Goal: Communication & Community: Participate in discussion

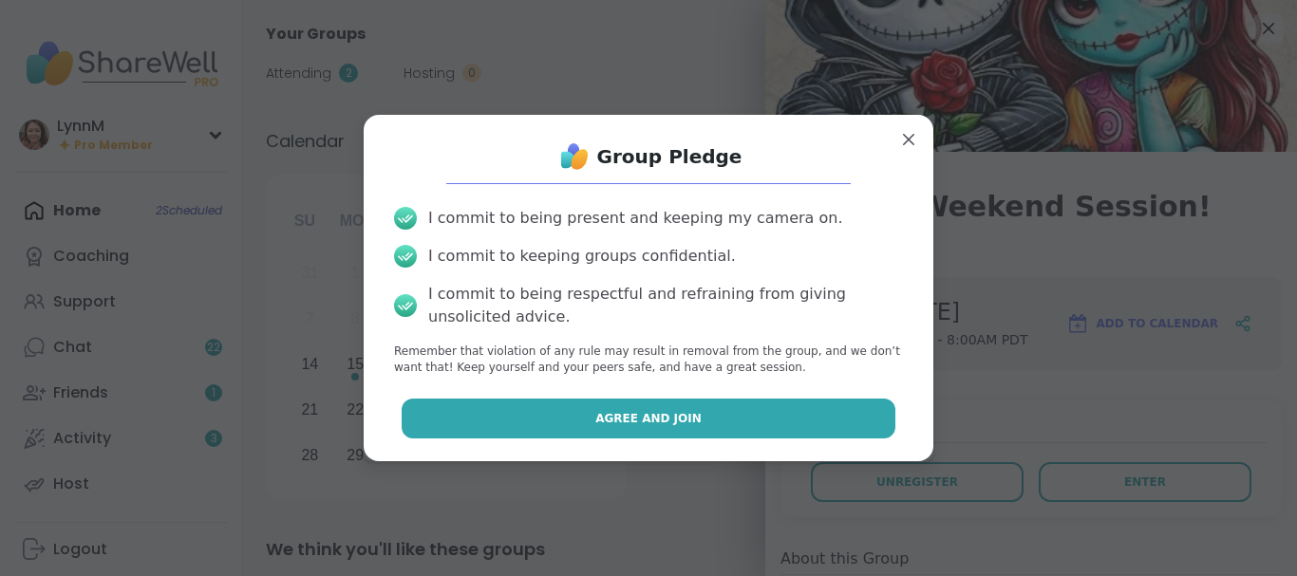
click at [687, 424] on span "Agree and Join" at bounding box center [648, 418] width 106 height 17
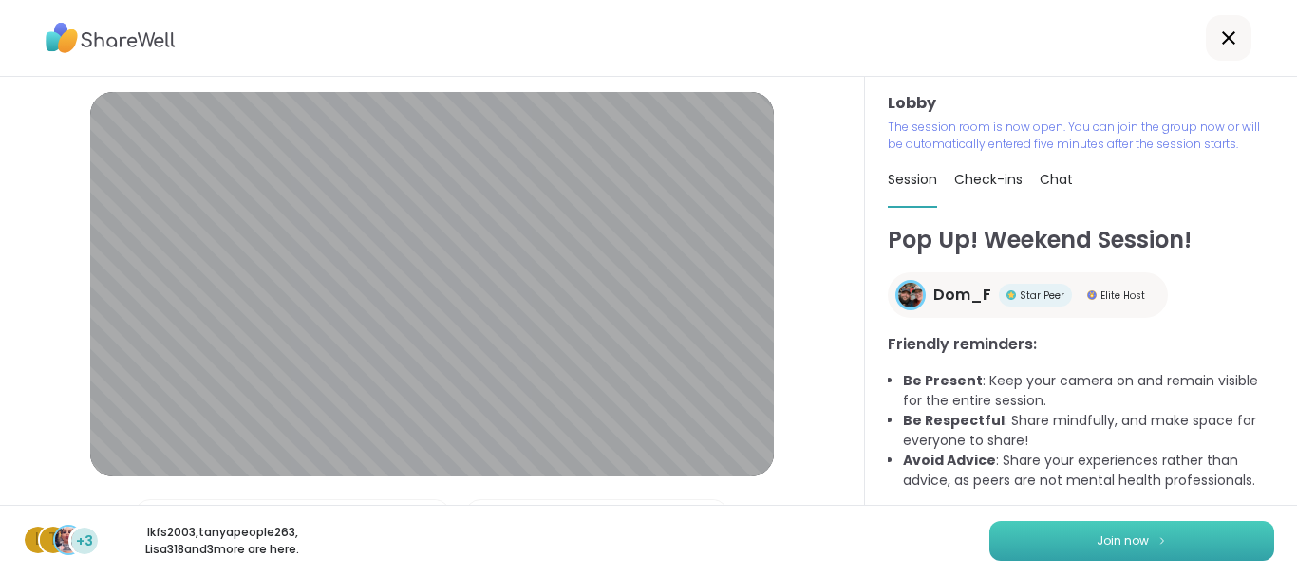
click at [1109, 547] on span "Join now" at bounding box center [1123, 541] width 52 height 17
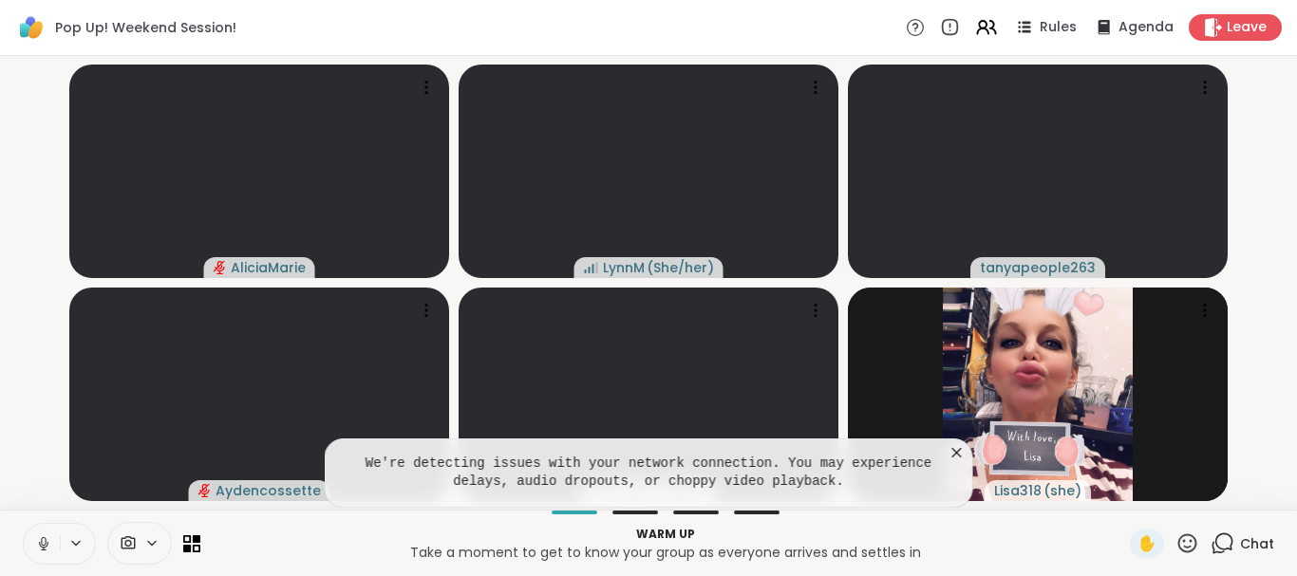
click at [960, 456] on icon at bounding box center [957, 452] width 9 height 9
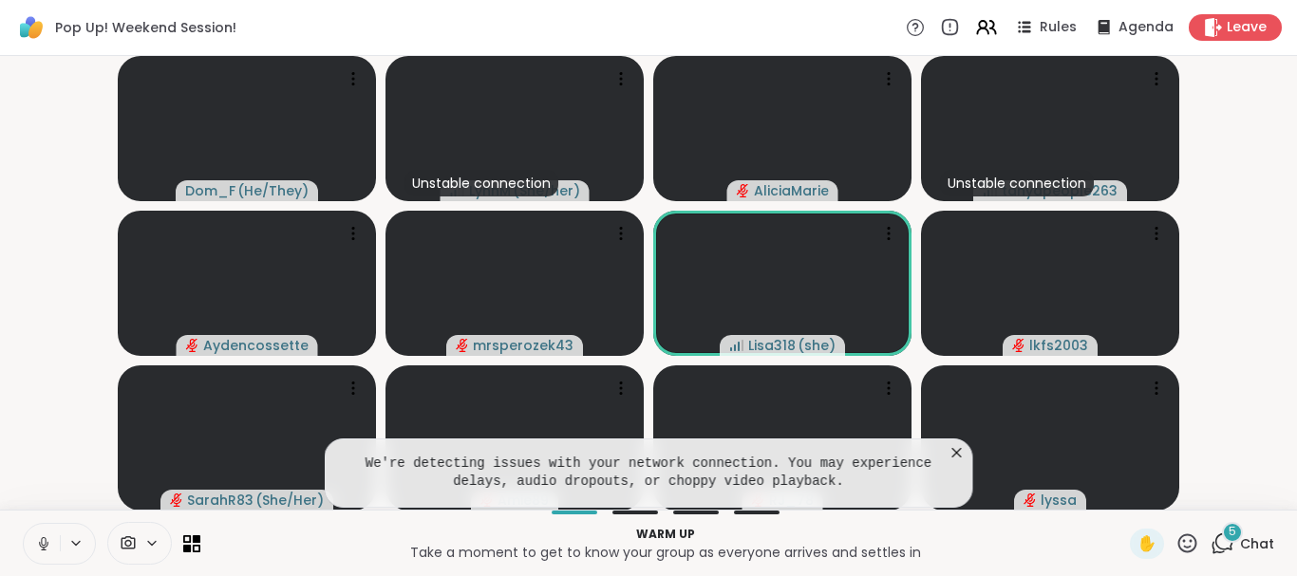
click at [1244, 133] on video-player-container "Dom_F ( He/They ) Unstable connection [PERSON_NAME] ( She/her ) AliciaMarie Uns…" at bounding box center [648, 283] width 1274 height 439
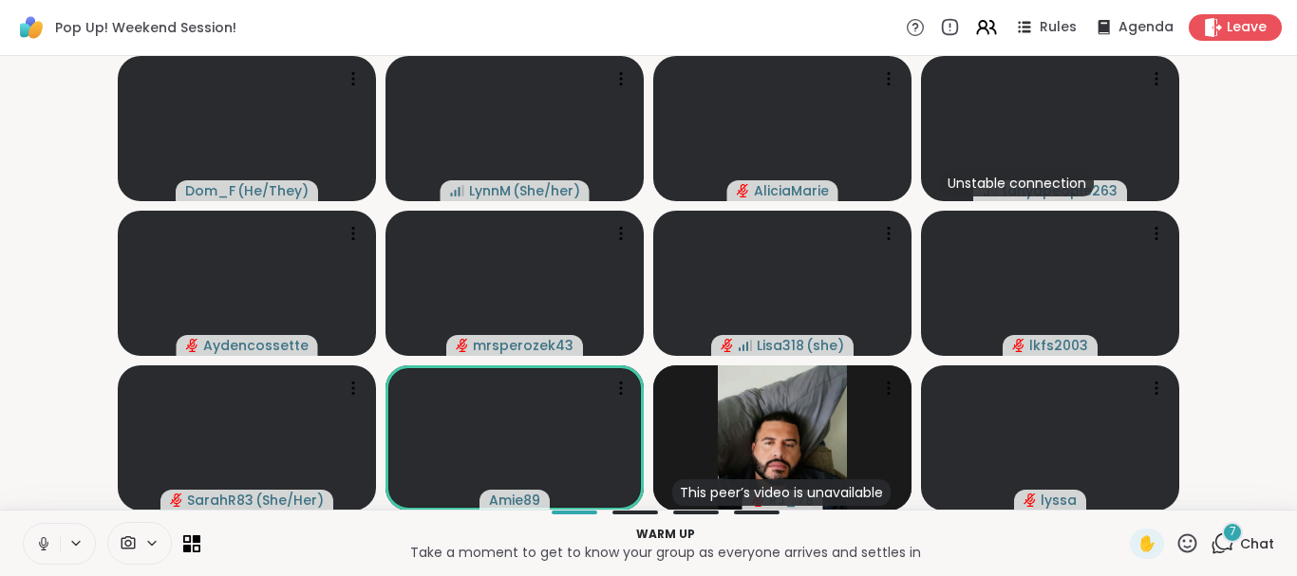
click at [901, 533] on p "Warm up" at bounding box center [665, 534] width 907 height 17
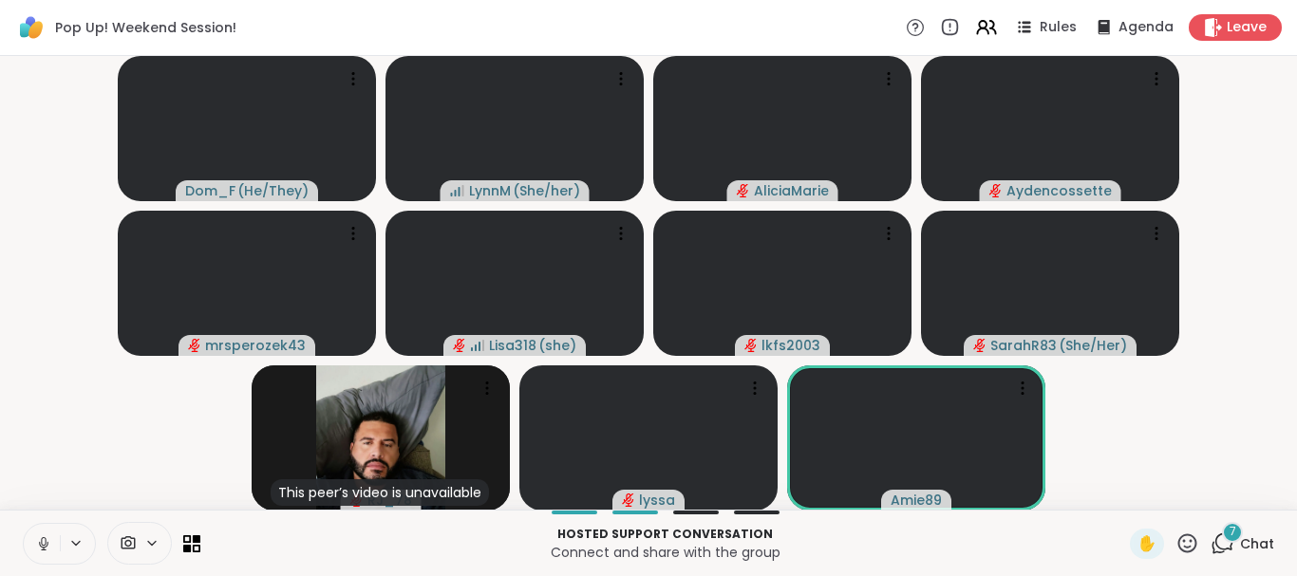
click at [133, 545] on icon at bounding box center [128, 544] width 17 height 18
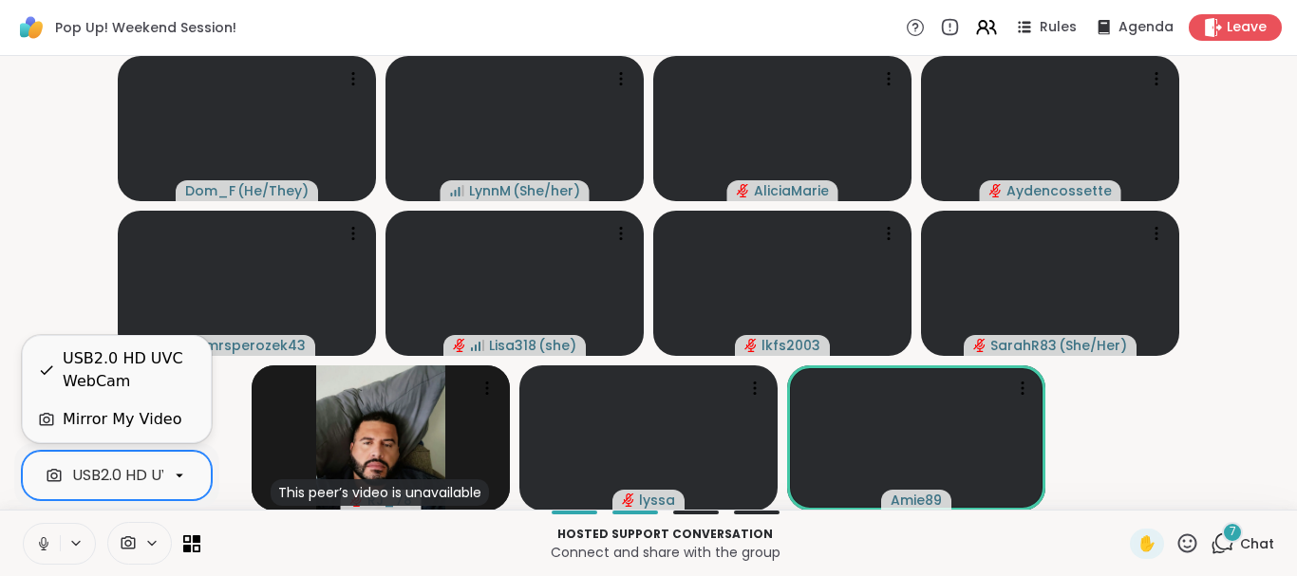
click at [177, 477] on icon at bounding box center [179, 475] width 17 height 17
click at [127, 368] on div "USB2.0 HD UVC WebCam" at bounding box center [129, 371] width 133 height 46
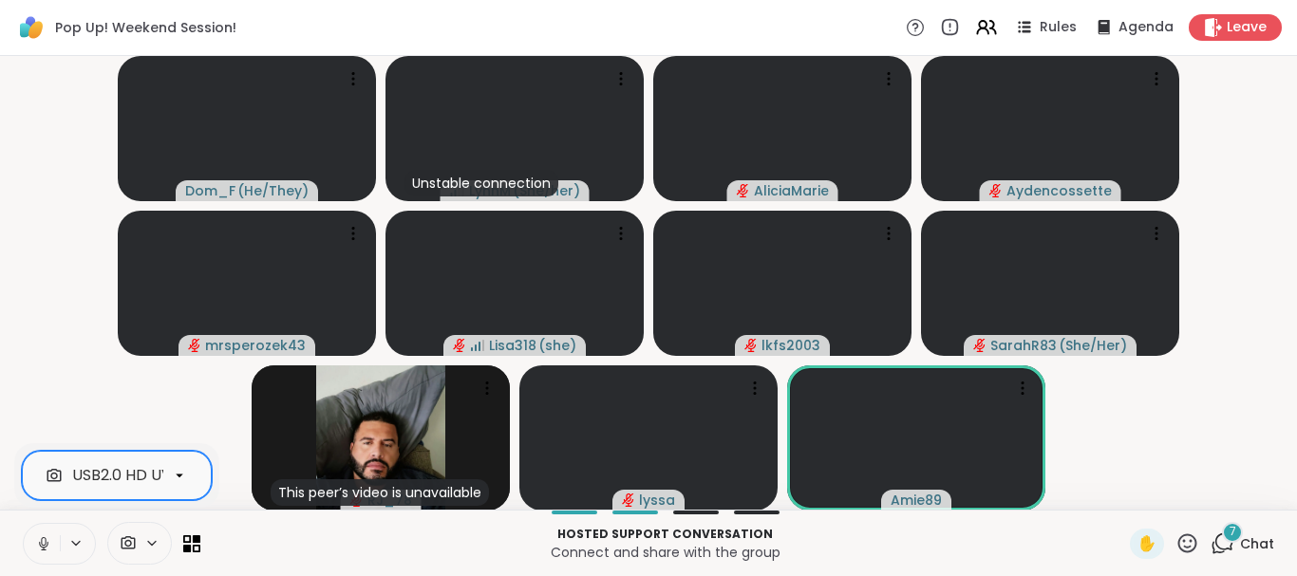
scroll to position [0, 66]
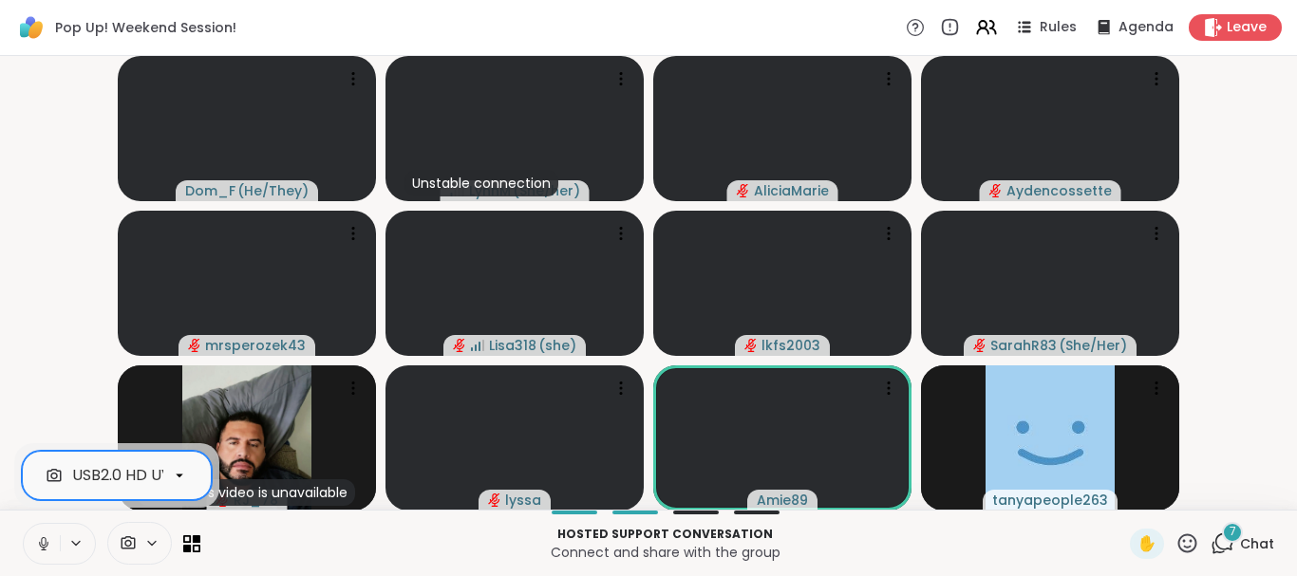
click at [330, 541] on p "Hosted support conversation" at bounding box center [665, 534] width 907 height 17
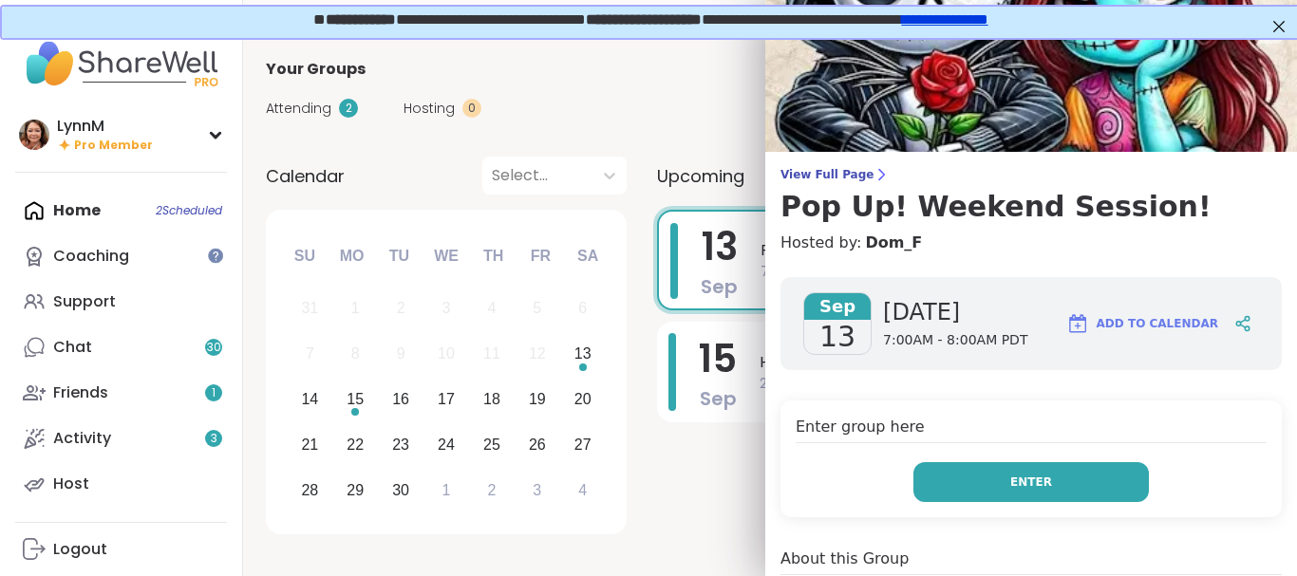
click at [1026, 486] on span "Enter" at bounding box center [1031, 482] width 42 height 17
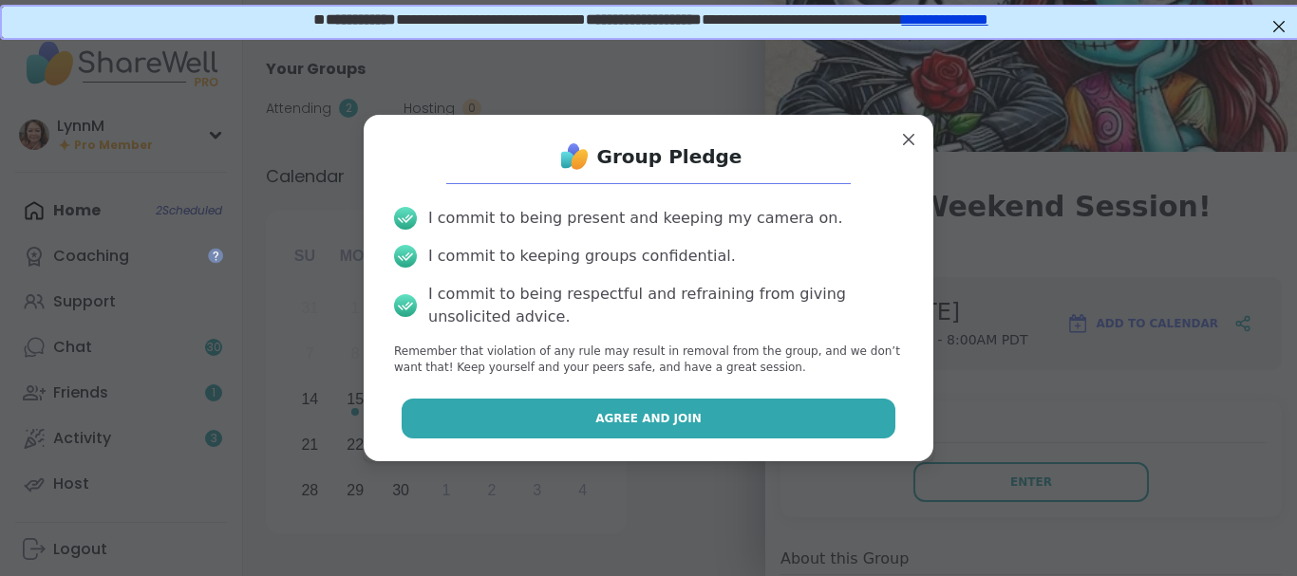
click at [645, 422] on span "Agree and Join" at bounding box center [648, 418] width 106 height 17
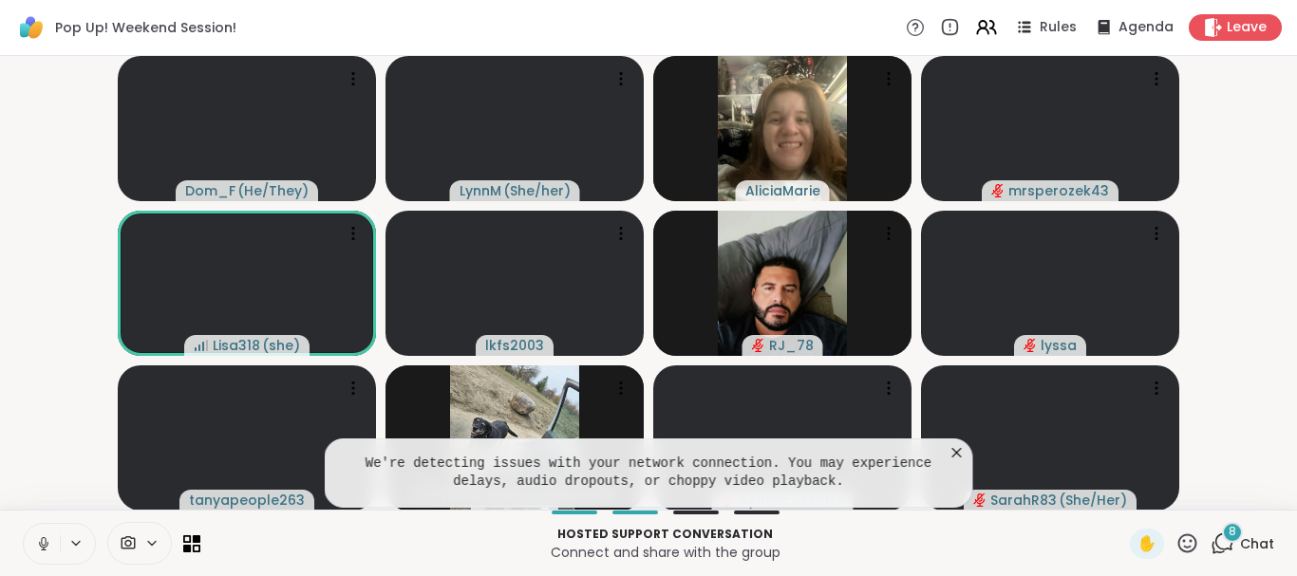
click at [130, 538] on icon at bounding box center [129, 543] width 14 height 13
click at [957, 452] on icon at bounding box center [957, 452] width 9 height 9
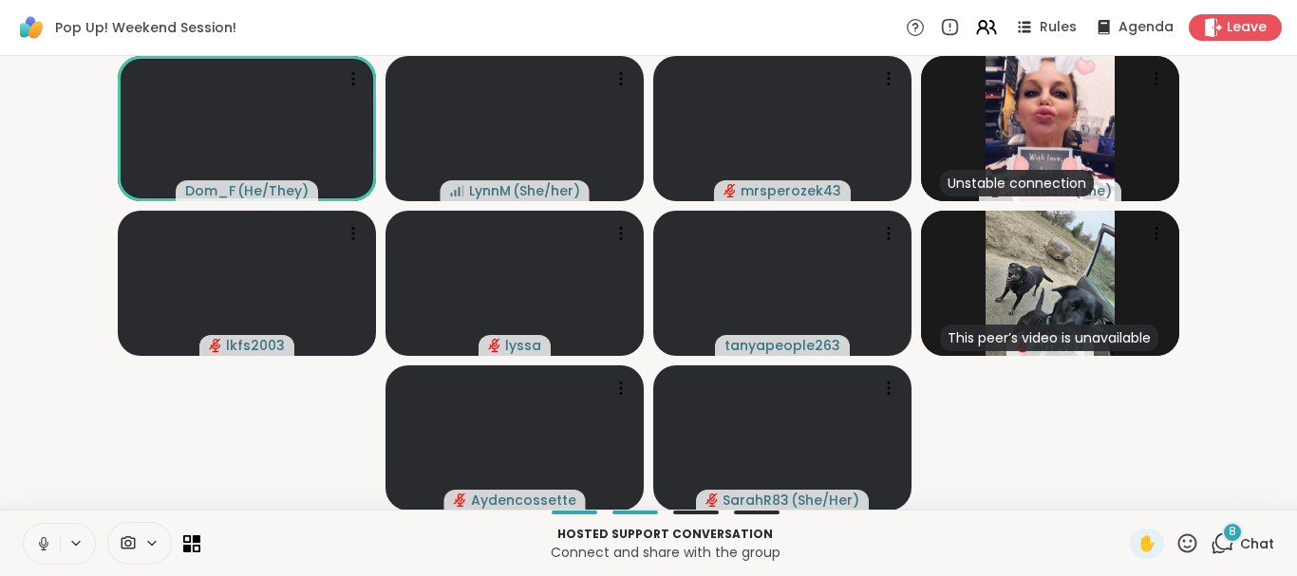
click at [40, 544] on icon at bounding box center [43, 544] width 17 height 17
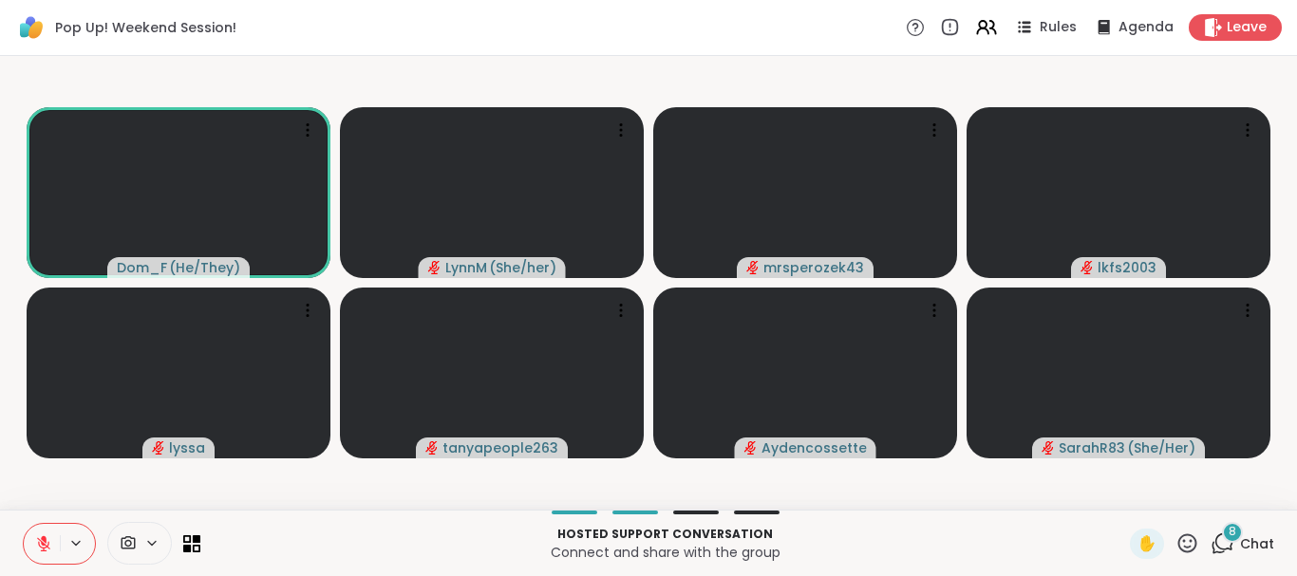
click at [47, 542] on icon at bounding box center [43, 544] width 17 height 17
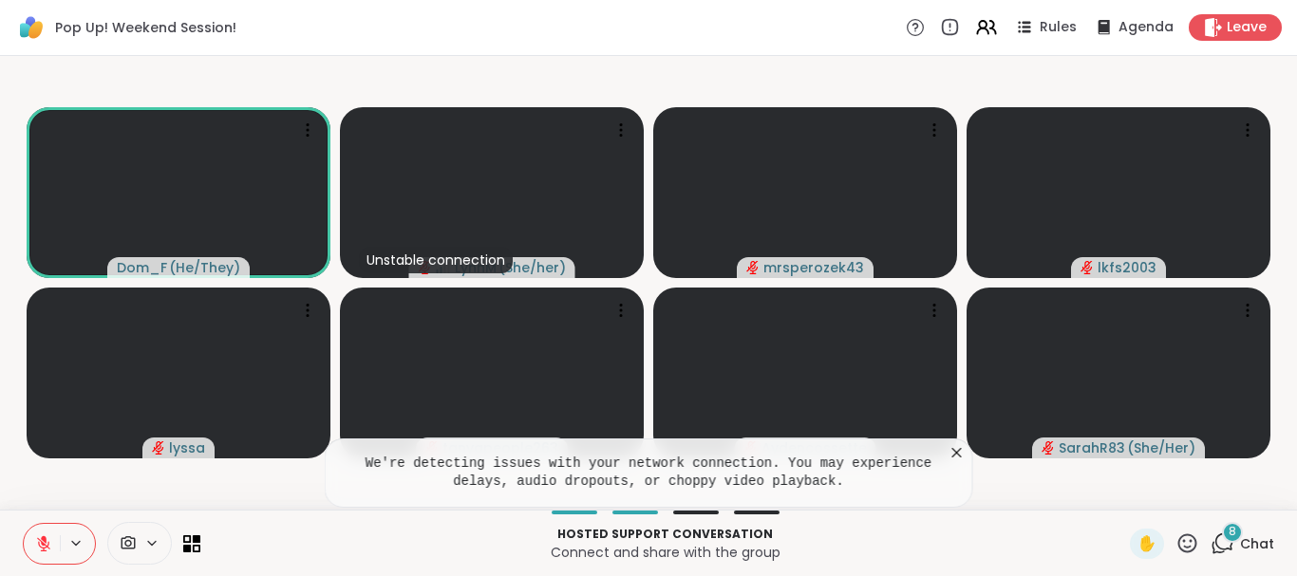
click at [46, 545] on icon at bounding box center [43, 544] width 13 height 13
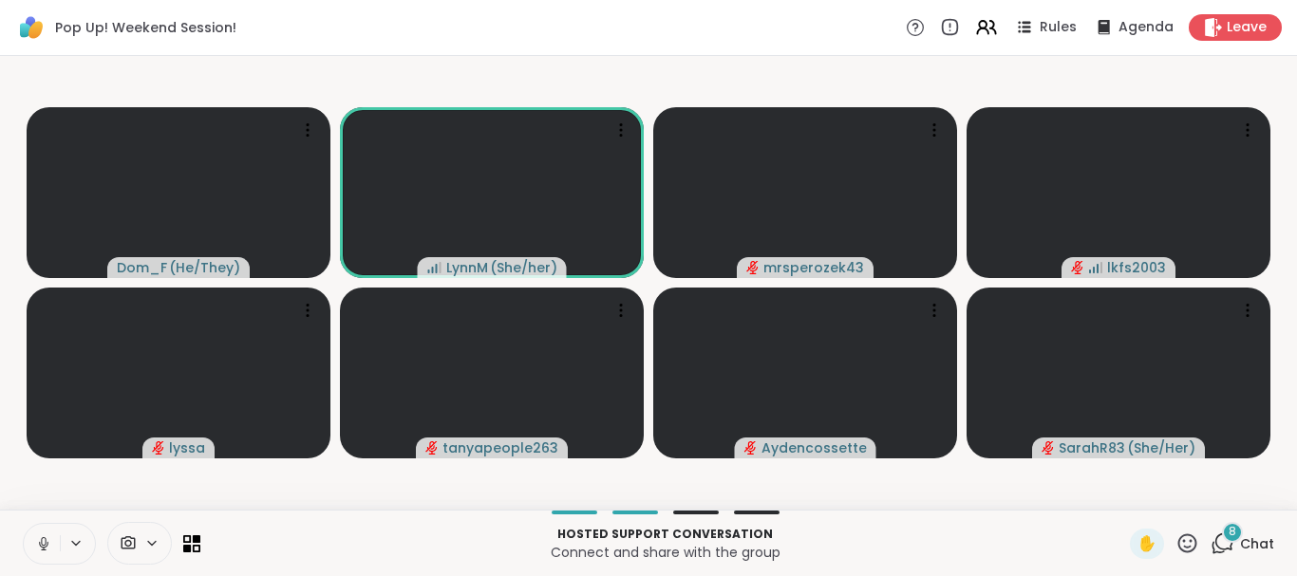
click at [45, 544] on icon at bounding box center [43, 544] width 17 height 17
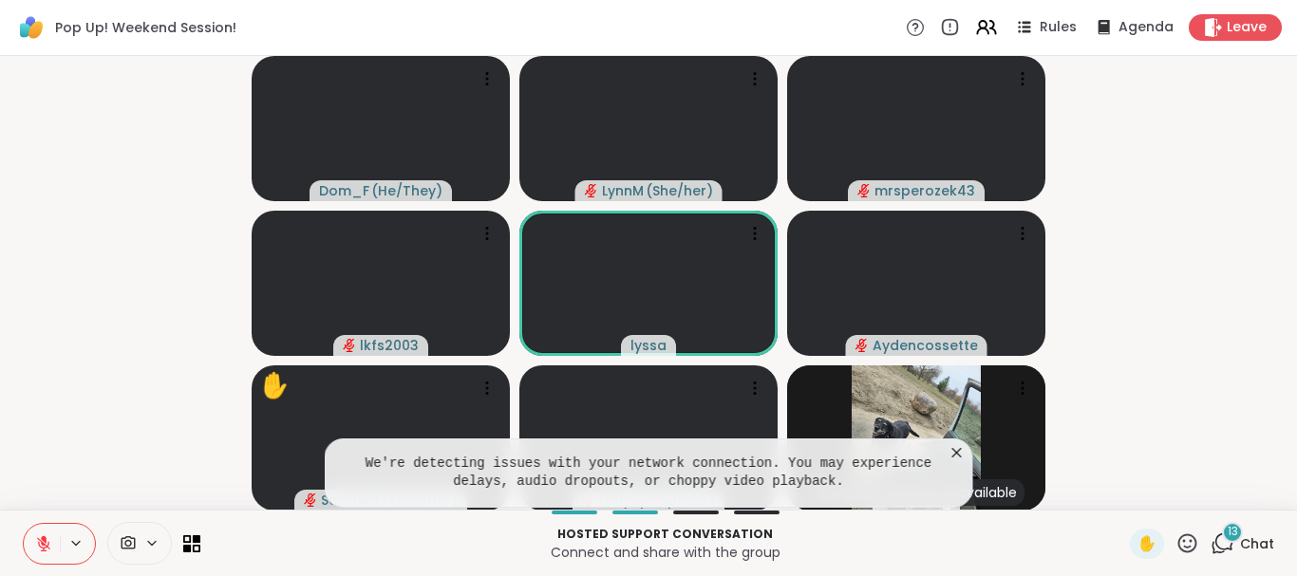
click at [957, 455] on icon at bounding box center [957, 452] width 19 height 19
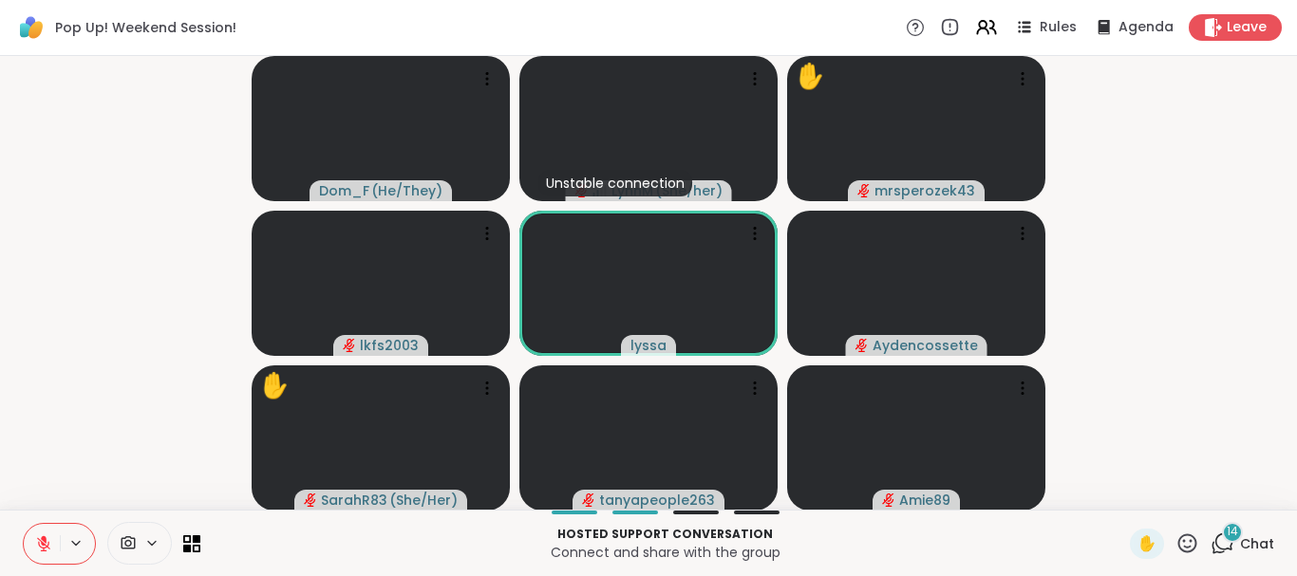
click at [1227, 544] on icon at bounding box center [1223, 544] width 24 height 24
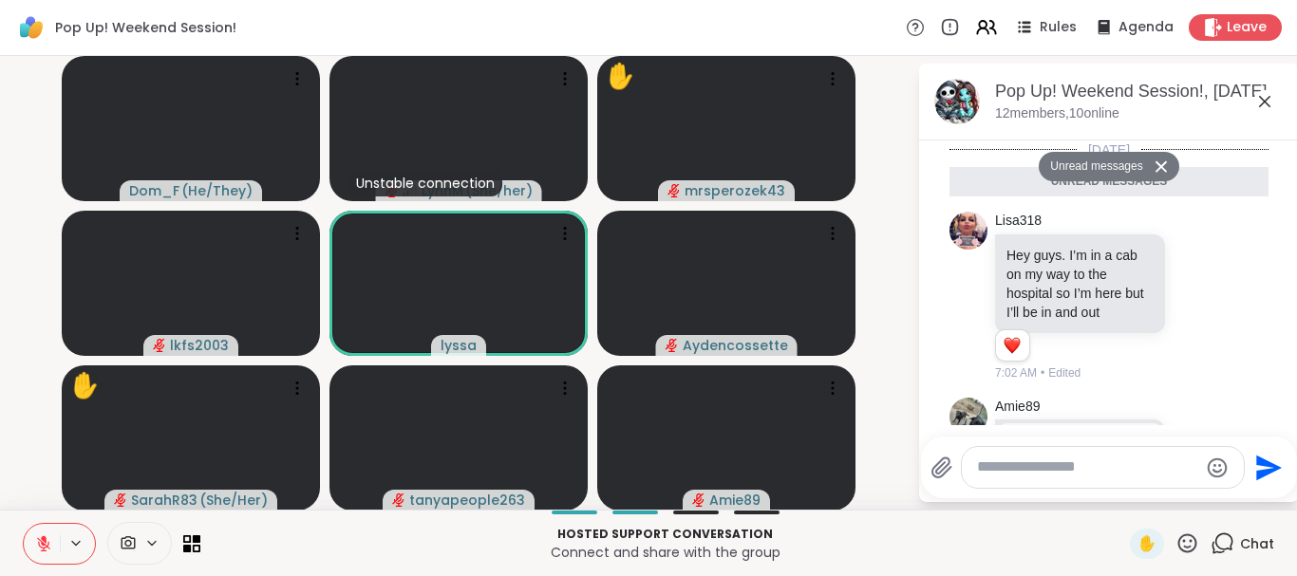
scroll to position [1783, 0]
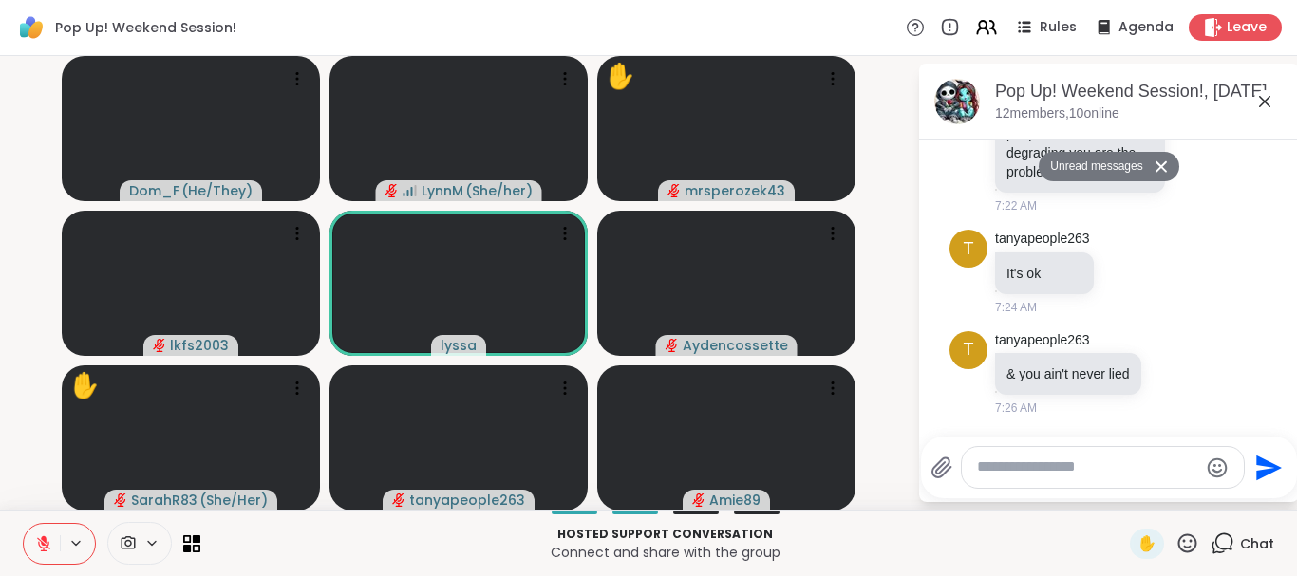
click at [1261, 101] on icon at bounding box center [1265, 101] width 23 height 23
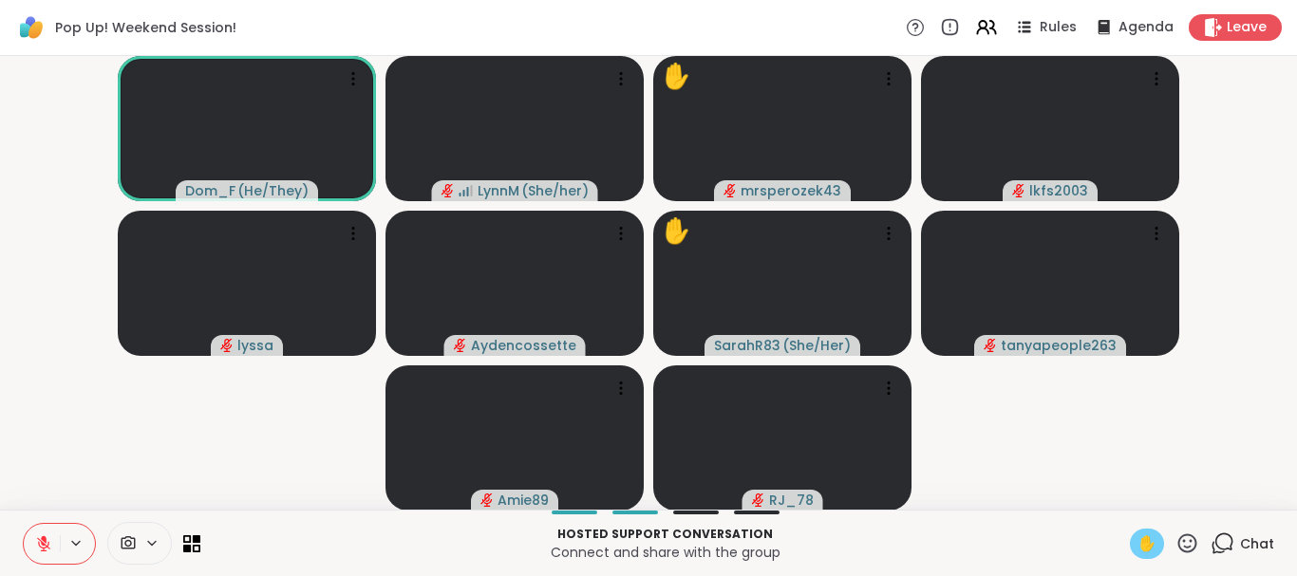
click at [1146, 548] on span "✋" at bounding box center [1147, 544] width 19 height 23
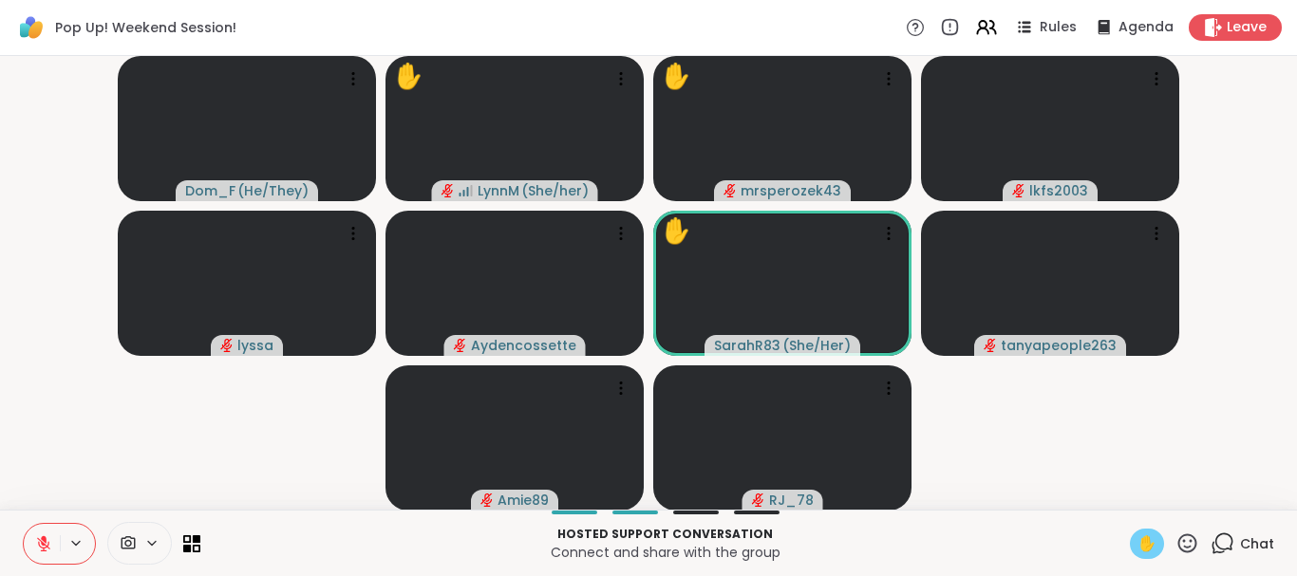
click at [1146, 548] on span "✋" at bounding box center [1147, 544] width 19 height 23
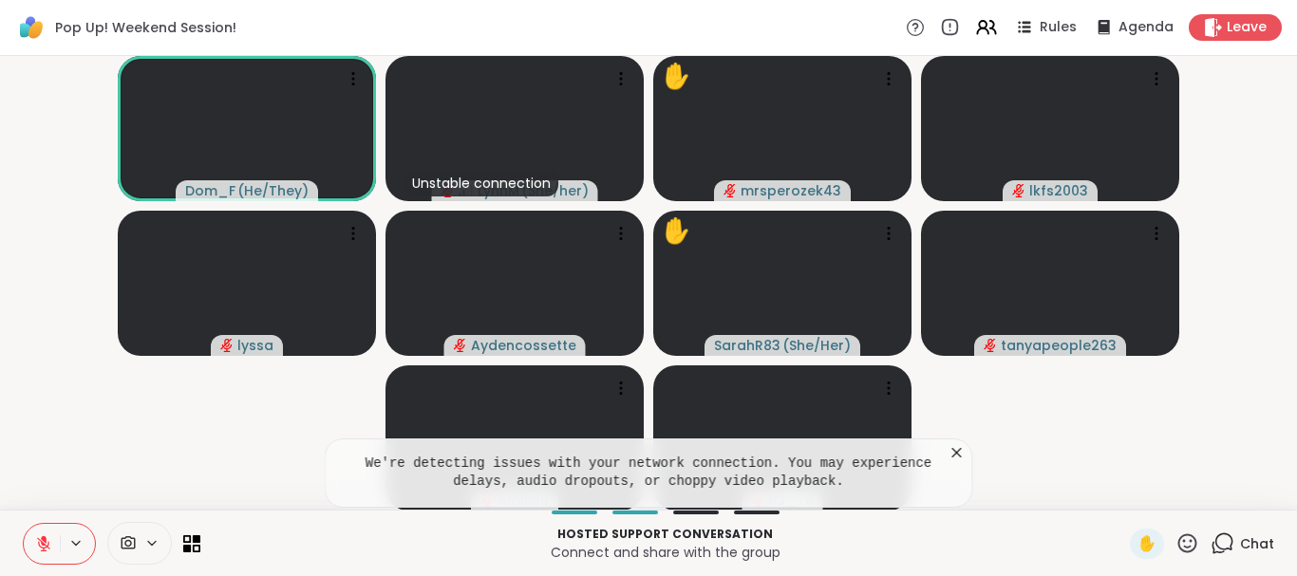
click at [954, 453] on icon at bounding box center [957, 452] width 19 height 19
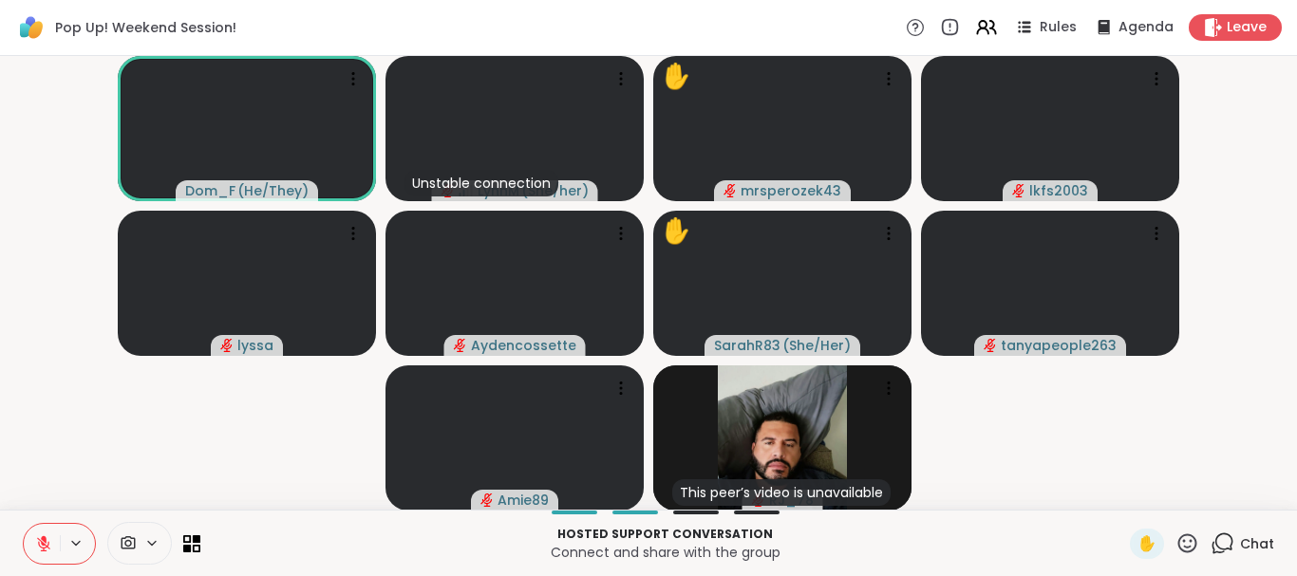
click at [72, 542] on icon at bounding box center [76, 543] width 8 height 4
click at [179, 473] on icon at bounding box center [179, 475] width 17 height 17
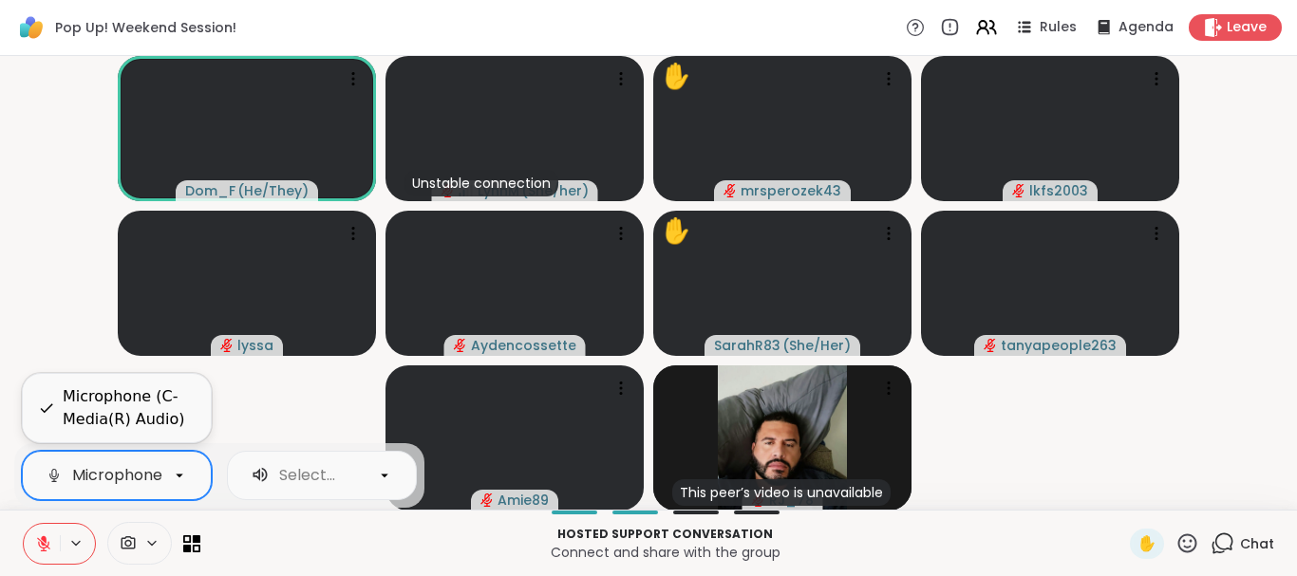
scroll to position [0, 124]
click at [120, 422] on div "Microphone (C-Media(R) Audio)" at bounding box center [129, 409] width 133 height 46
click at [387, 474] on icon at bounding box center [384, 475] width 17 height 17
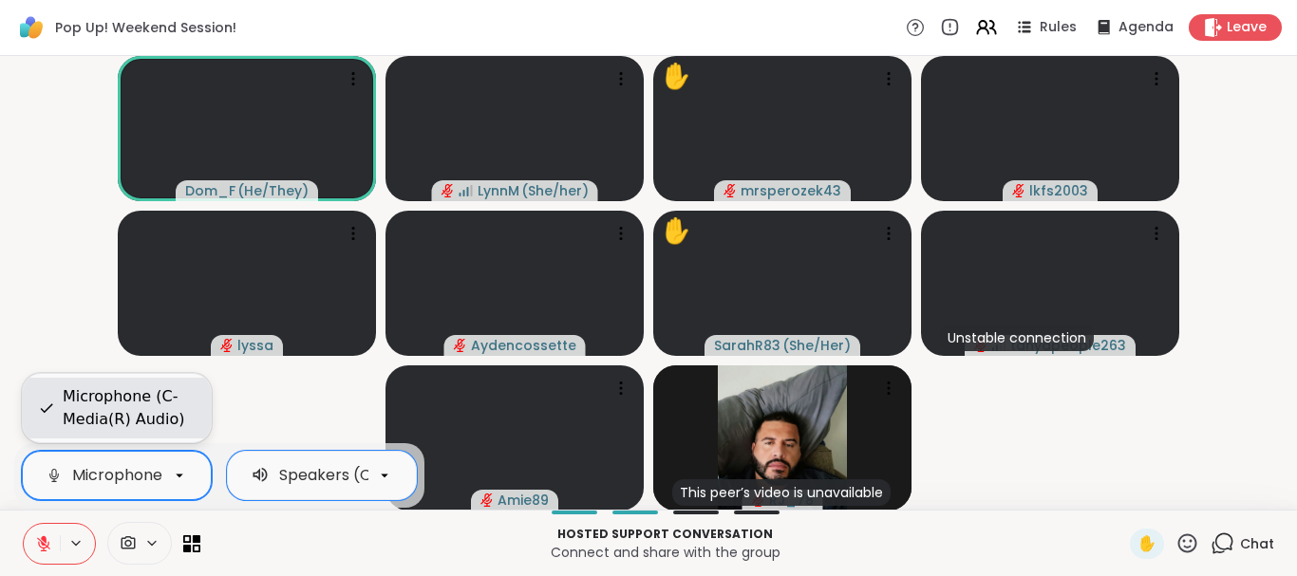
scroll to position [0, 0]
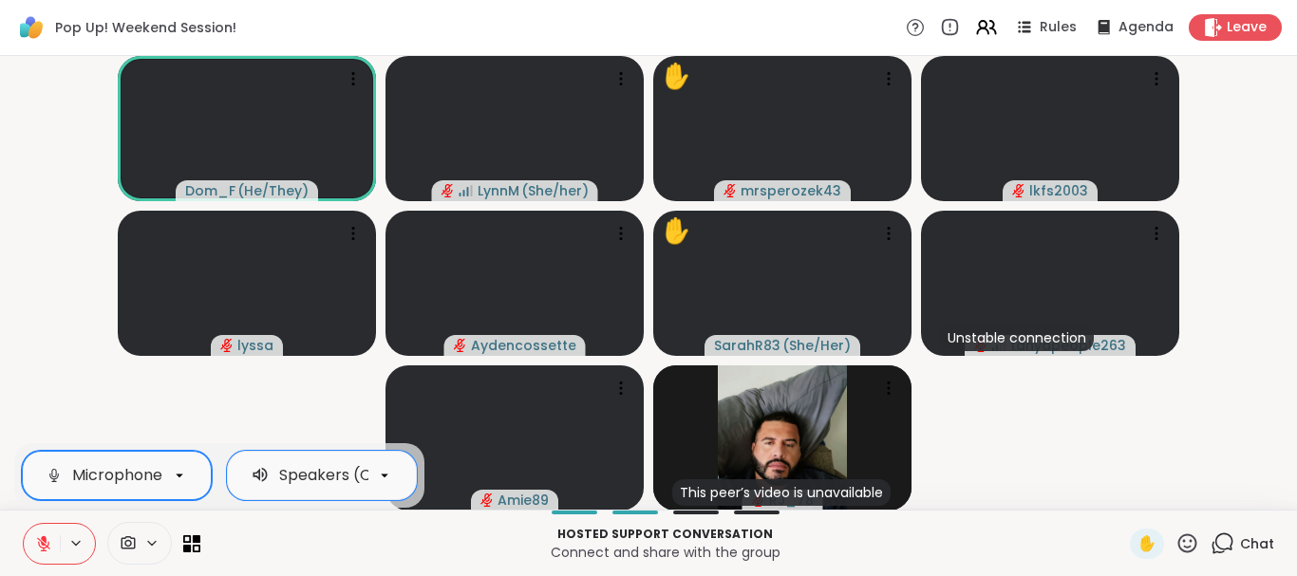
click at [386, 476] on icon at bounding box center [385, 476] width 8 height 4
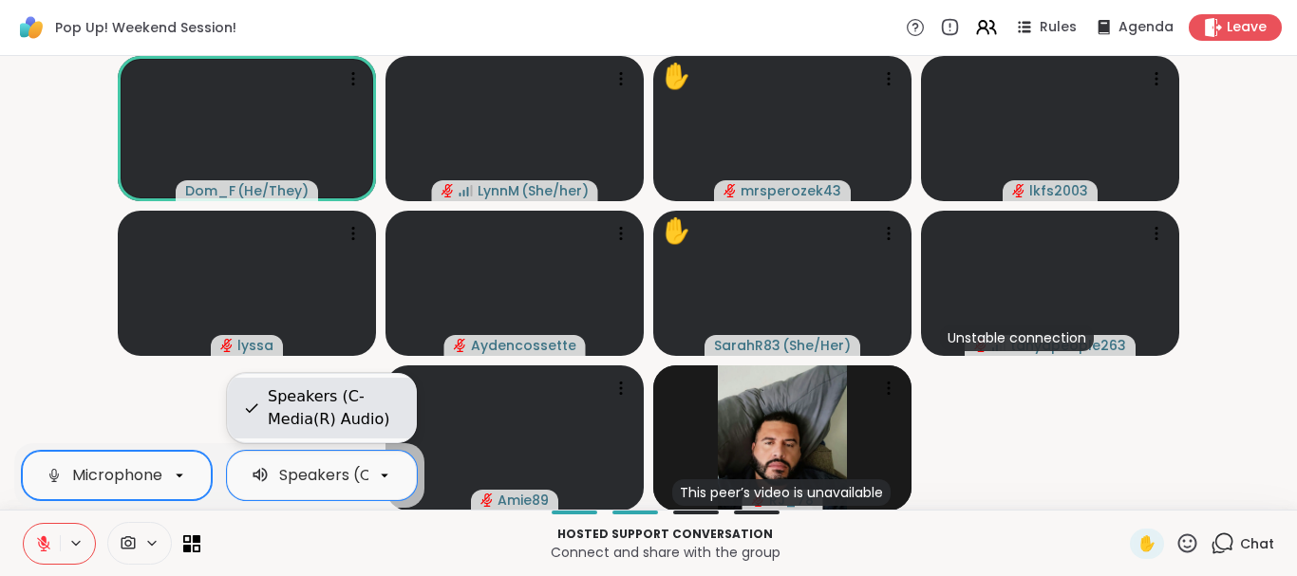
scroll to position [0, 106]
click at [311, 426] on div "Speakers (C-Media(R) Audio)" at bounding box center [334, 409] width 133 height 46
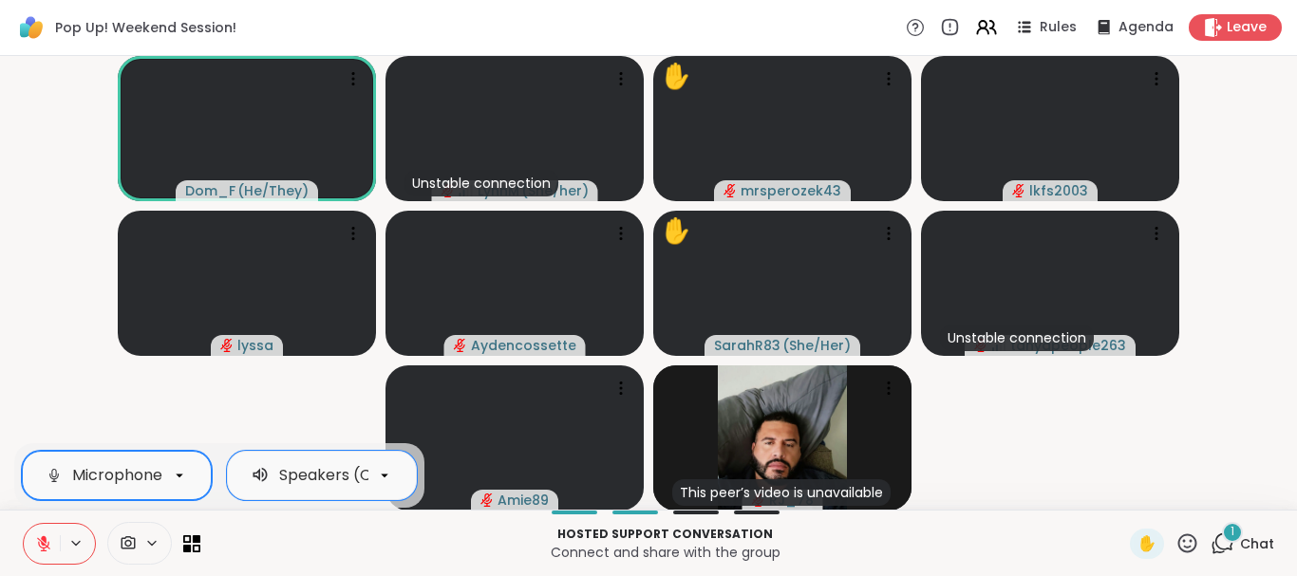
drag, startPoint x: 123, startPoint y: 543, endPoint x: 138, endPoint y: 548, distance: 15.0
click at [124, 543] on icon at bounding box center [128, 544] width 17 height 18
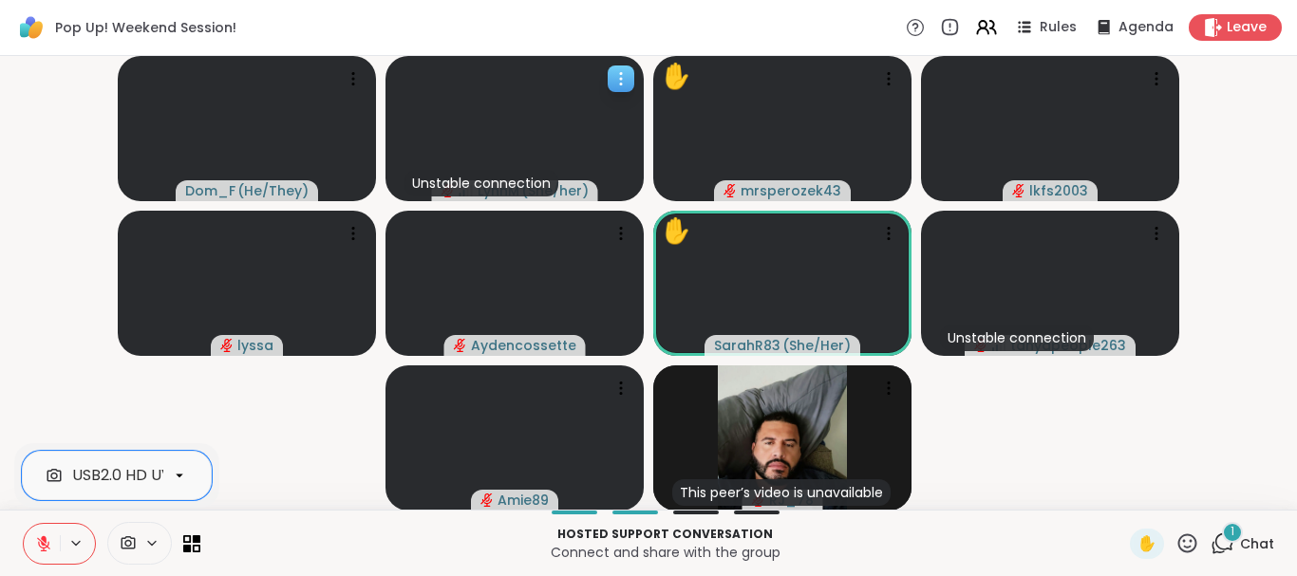
scroll to position [0, 66]
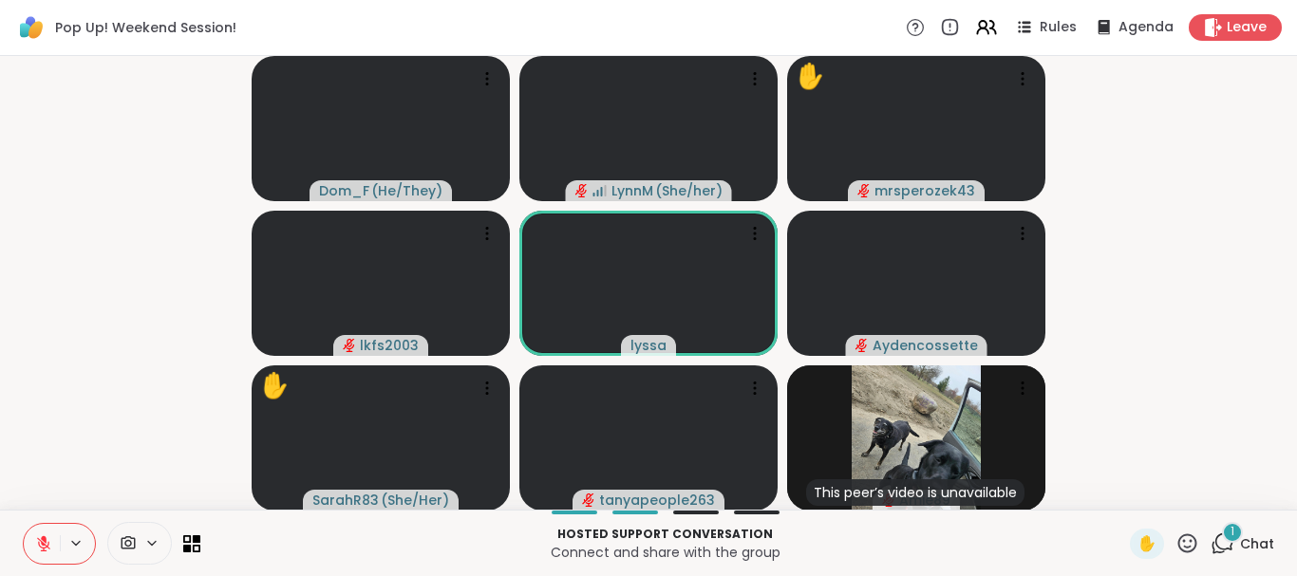
click at [1229, 543] on icon at bounding box center [1223, 544] width 24 height 24
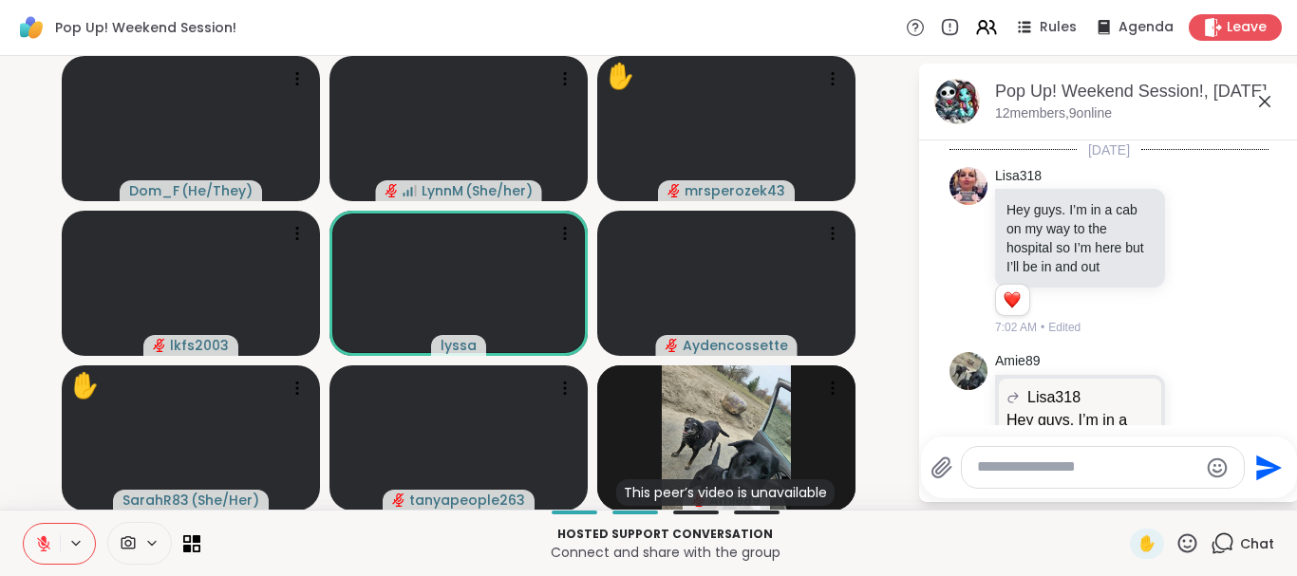
scroll to position [1902, 0]
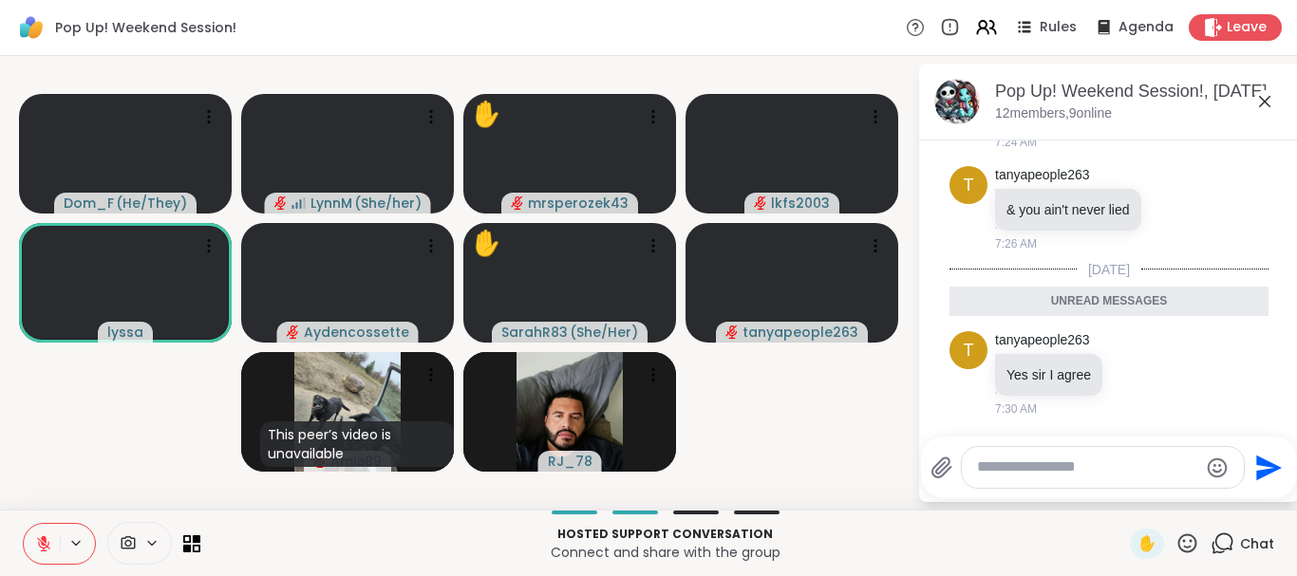
click at [1071, 467] on textarea "Type your message" at bounding box center [1087, 468] width 221 height 20
type textarea "***"
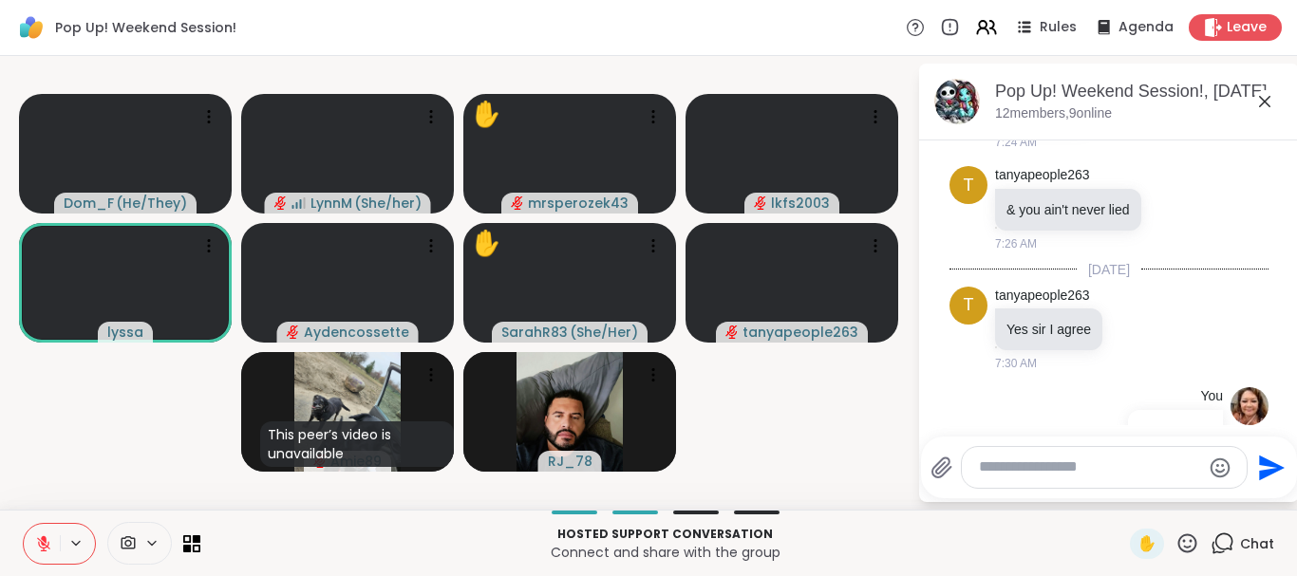
scroll to position [1958, 0]
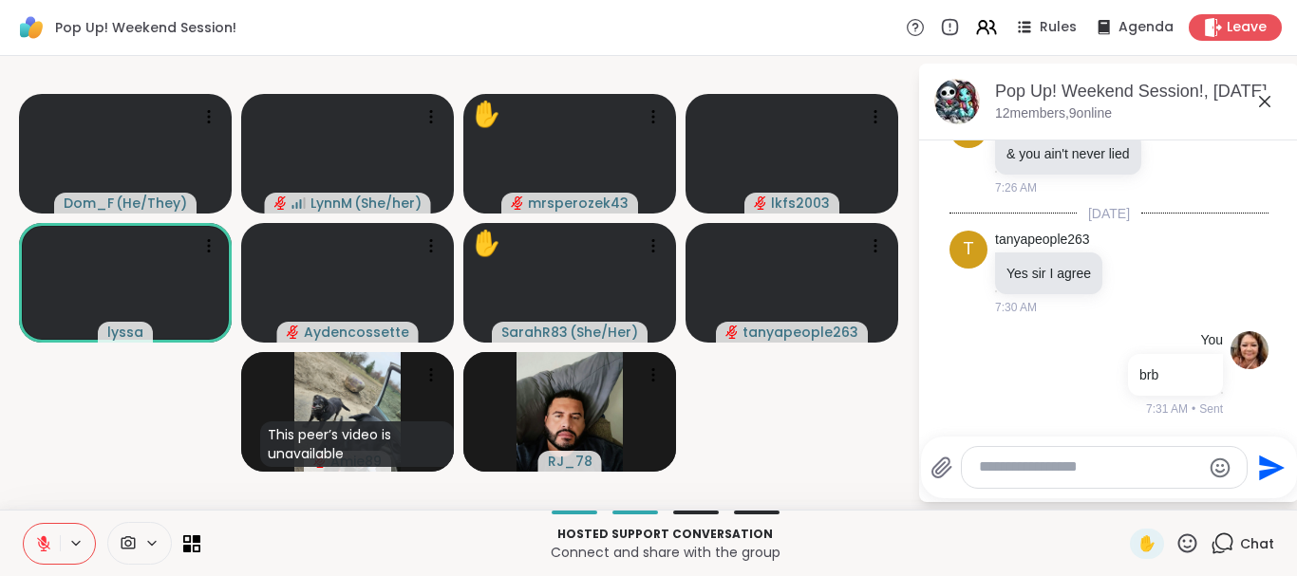
click at [1271, 108] on icon at bounding box center [1265, 101] width 23 height 23
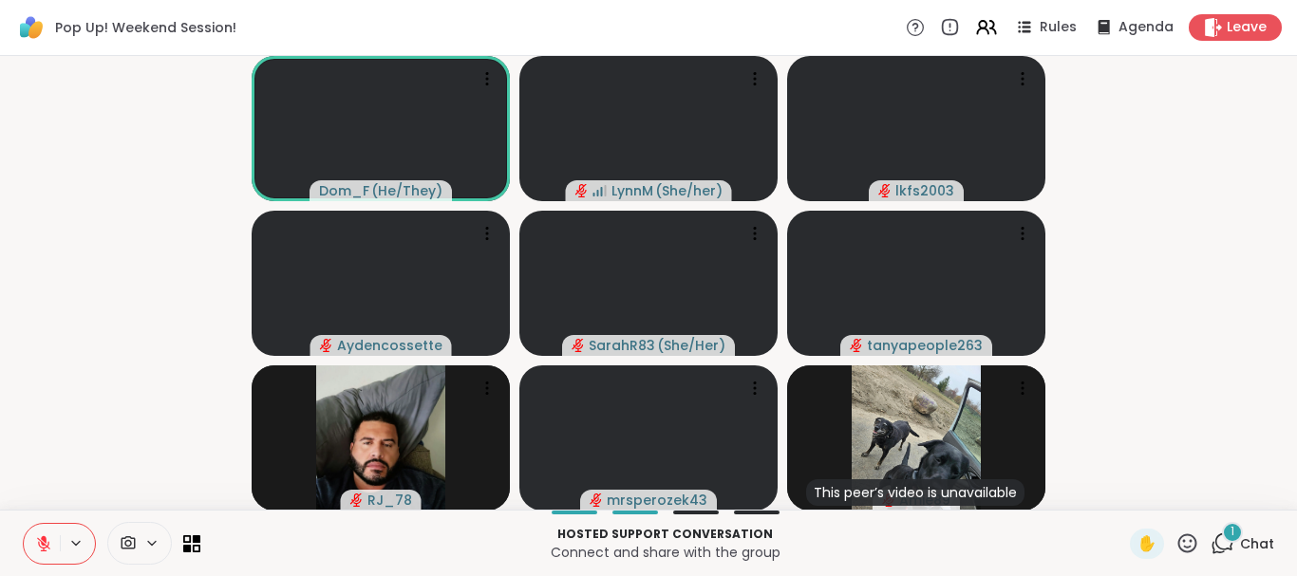
click at [1226, 541] on icon at bounding box center [1223, 544] width 24 height 24
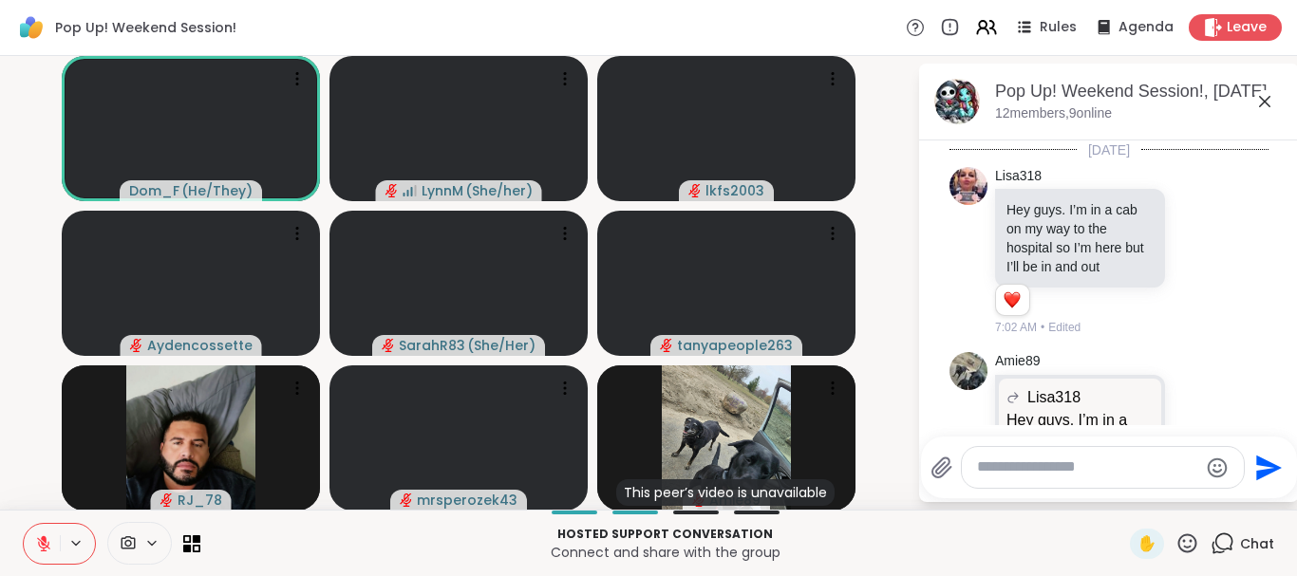
scroll to position [2142, 0]
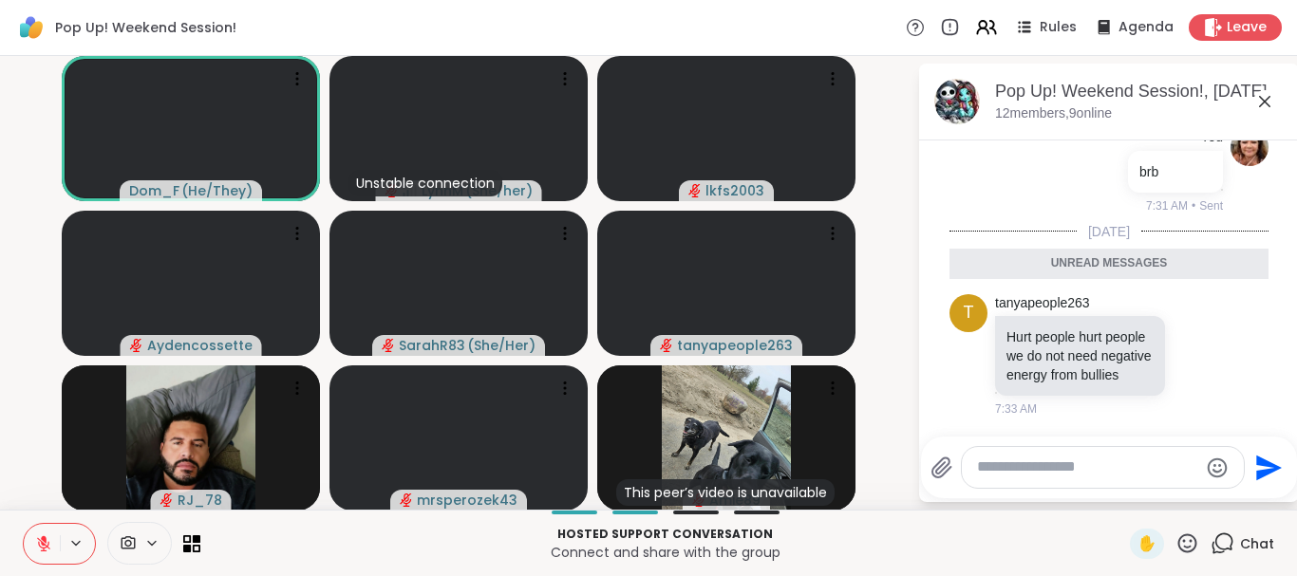
click at [1266, 104] on icon at bounding box center [1265, 101] width 23 height 23
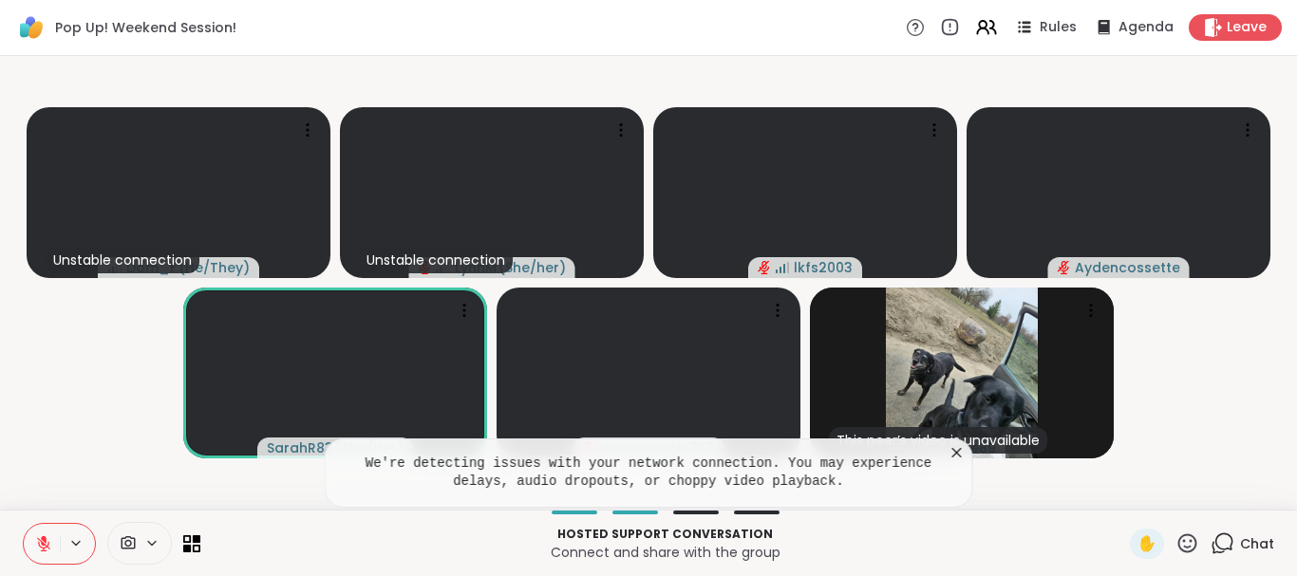
click at [953, 453] on icon at bounding box center [957, 452] width 19 height 19
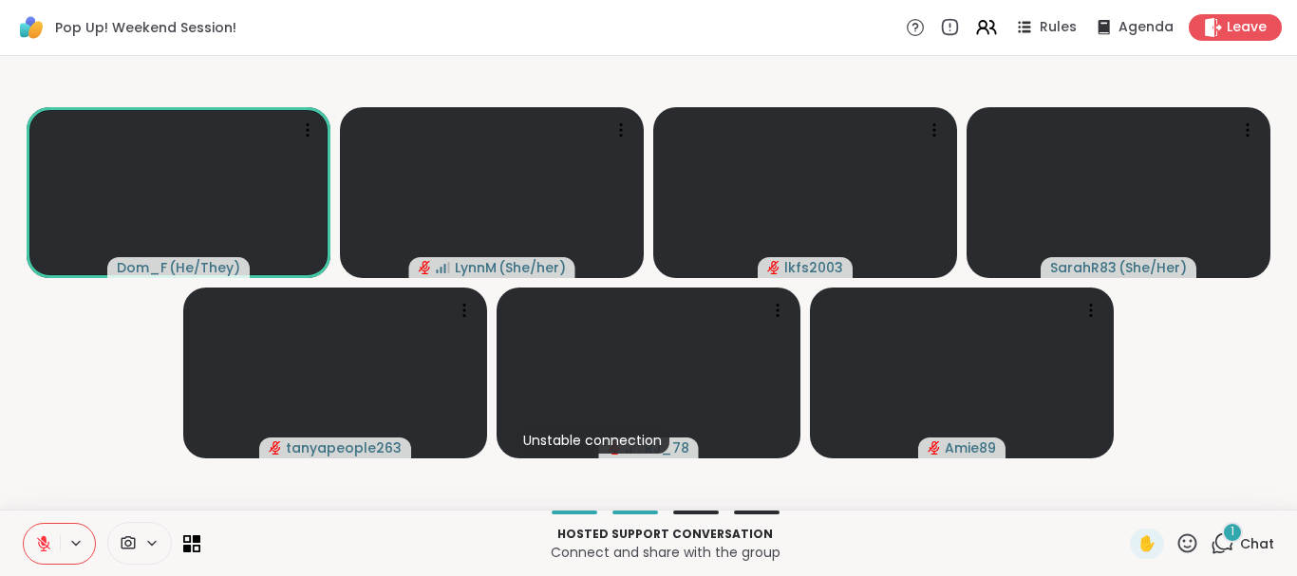
click at [1225, 539] on icon at bounding box center [1223, 544] width 24 height 24
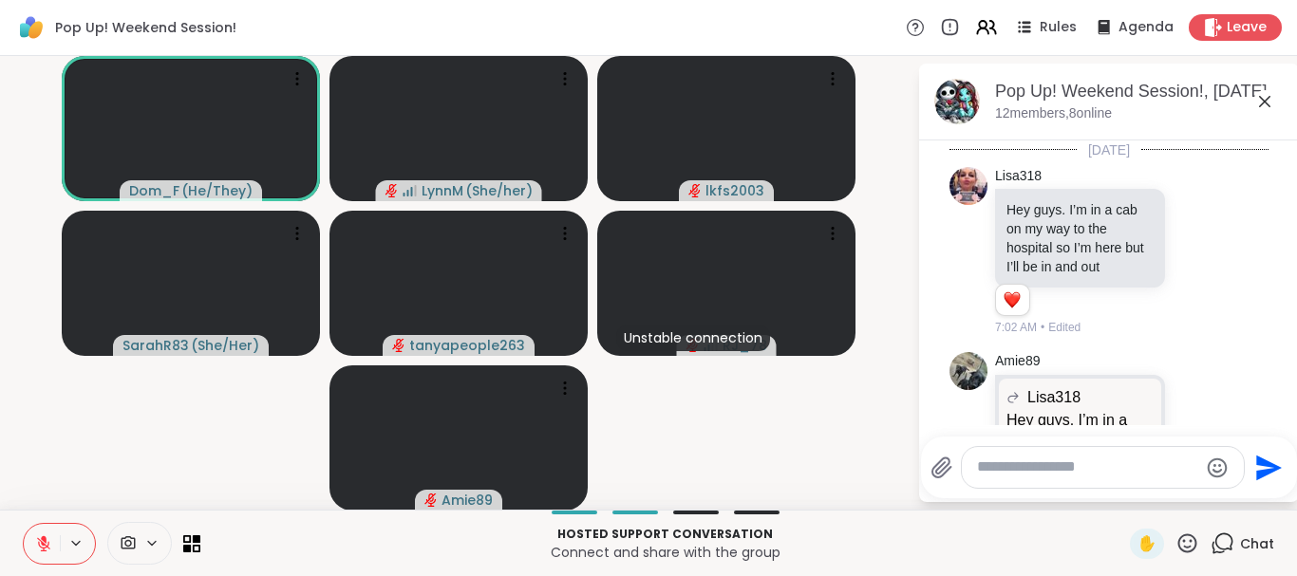
scroll to position [2320, 0]
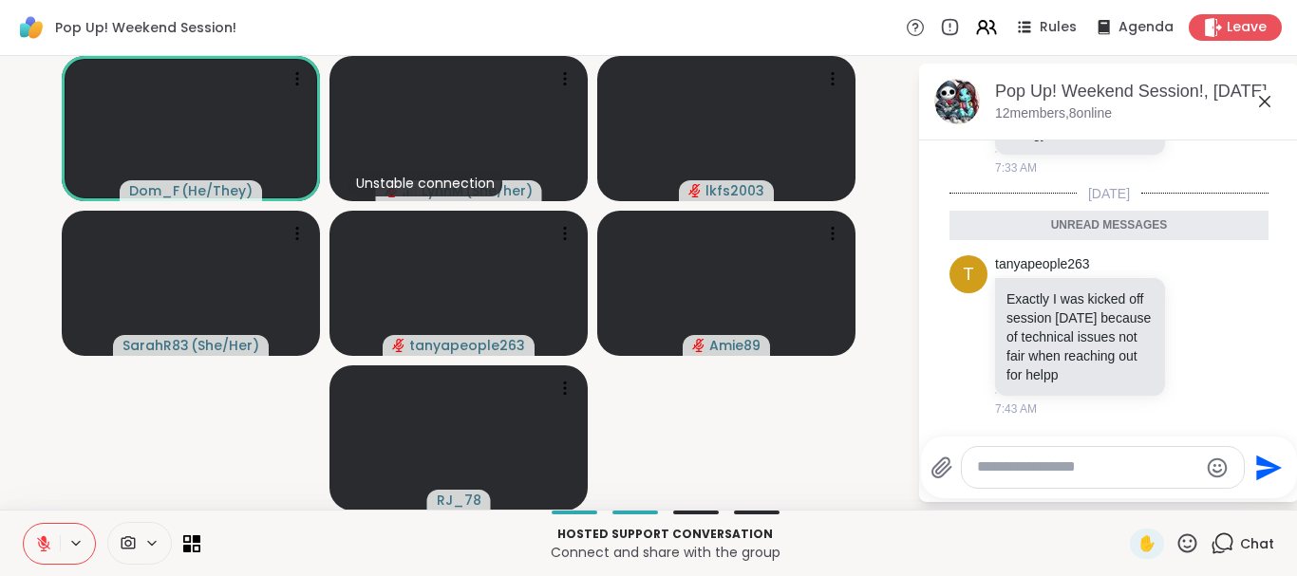
drag, startPoint x: 1085, startPoint y: 142, endPoint x: 1086, endPoint y: 154, distance: 11.4
click at [1085, 145] on div "Hurt people hurt people we do not need negative energy from bullies" at bounding box center [1080, 115] width 170 height 80
click at [1086, 154] on div "Hurt people hurt people we do not need negative energy from bullies" at bounding box center [1080, 115] width 170 height 80
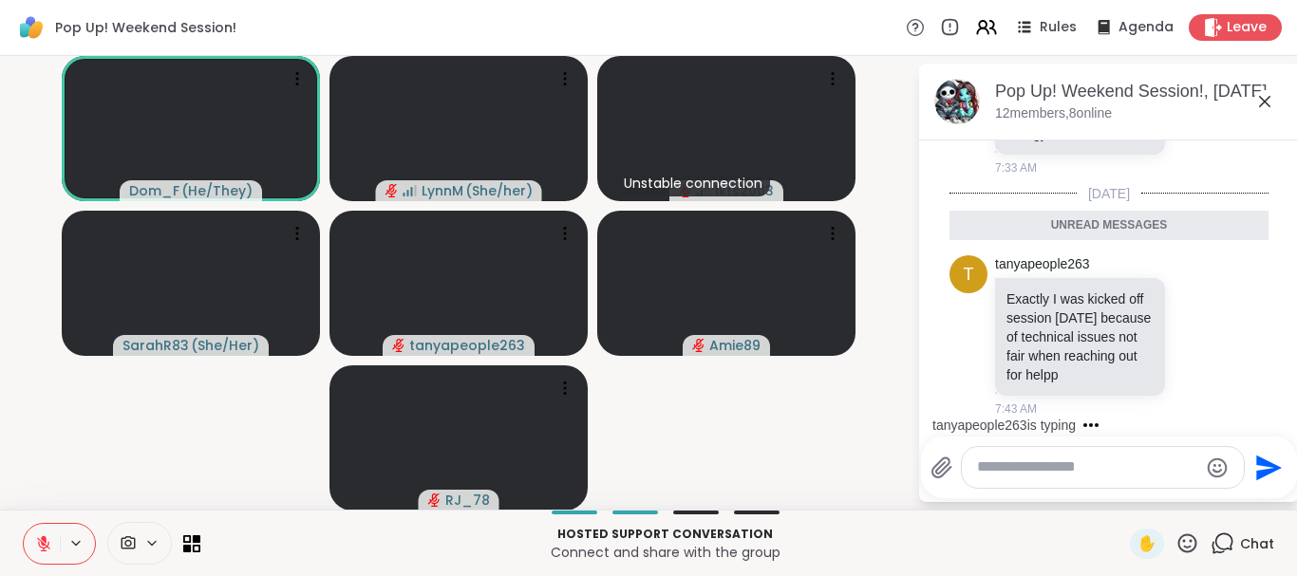
click at [1267, 103] on icon at bounding box center [1264, 101] width 11 height 11
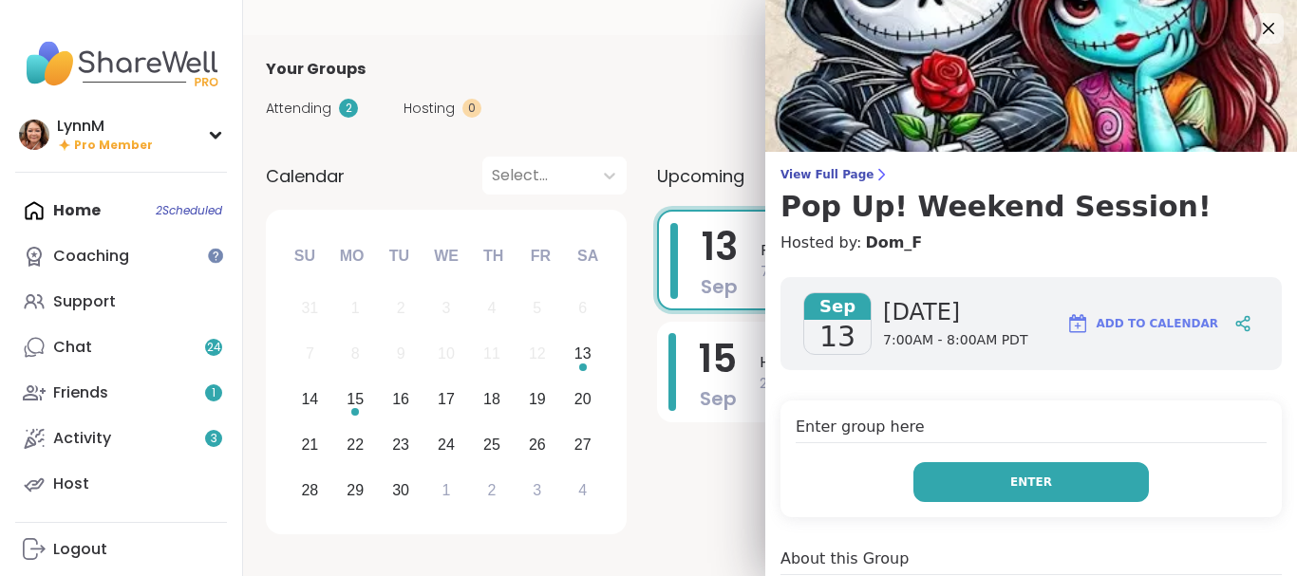
click at [1031, 481] on span "Enter" at bounding box center [1031, 482] width 42 height 17
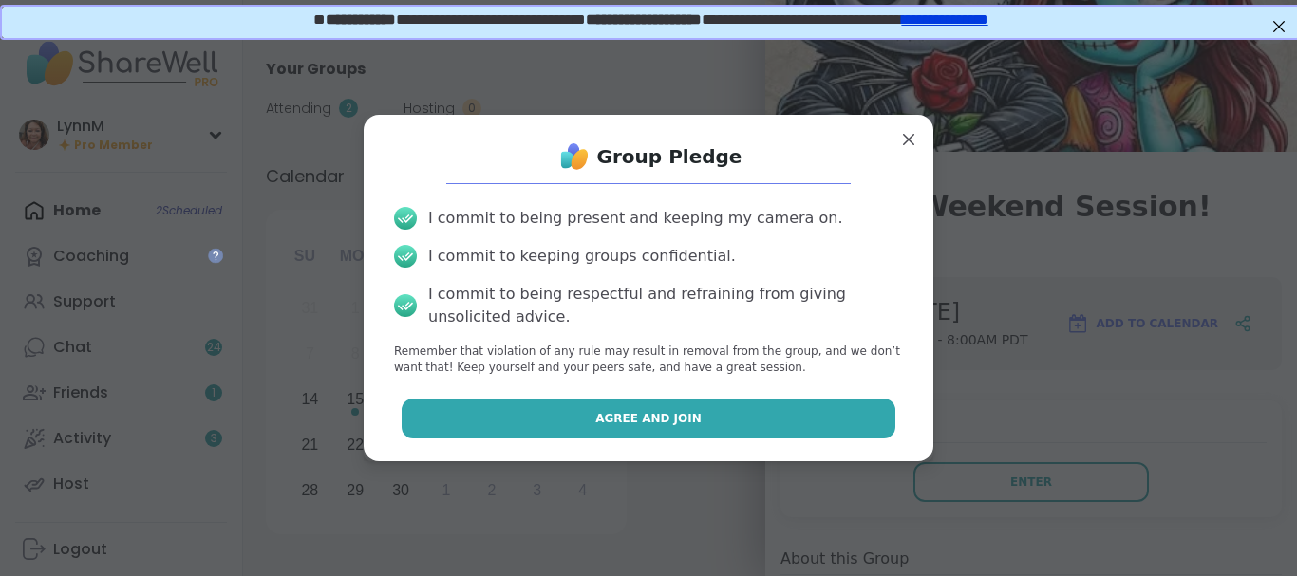
click at [680, 425] on span "Agree and Join" at bounding box center [648, 418] width 106 height 17
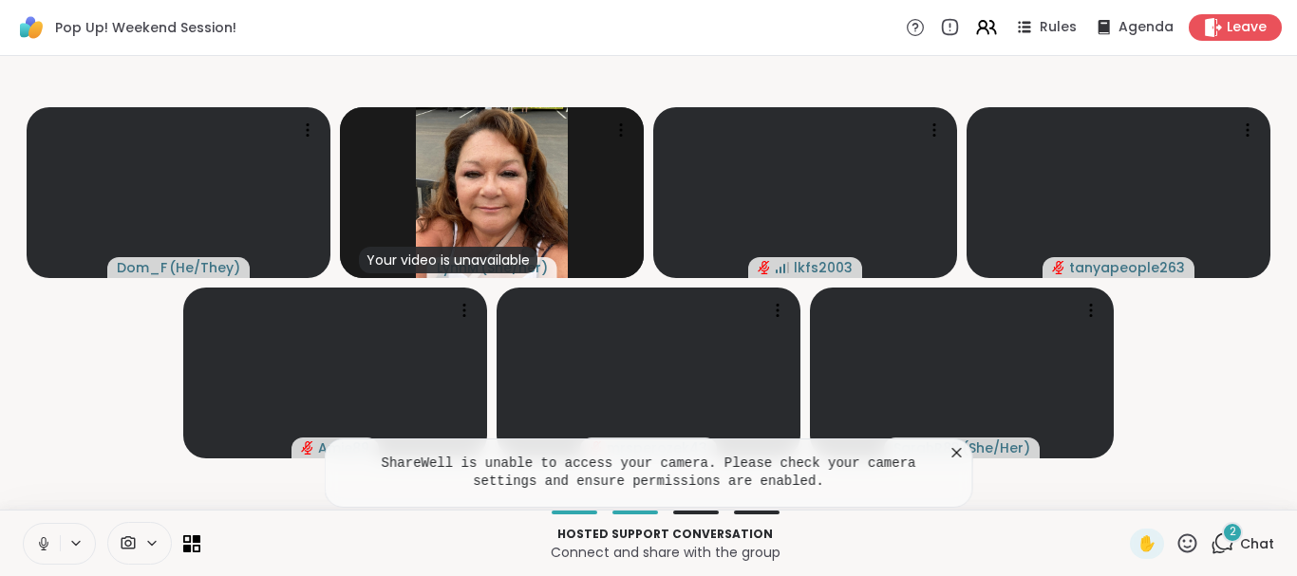
click at [46, 547] on icon at bounding box center [43, 544] width 9 height 6
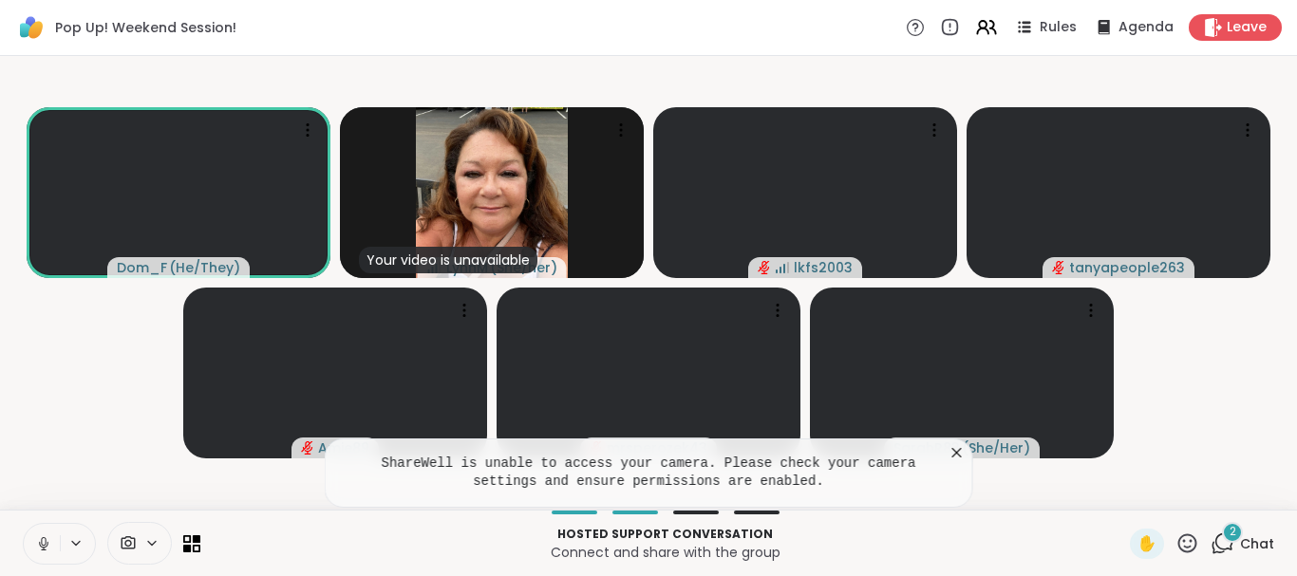
click at [45, 543] on icon at bounding box center [43, 544] width 17 height 17
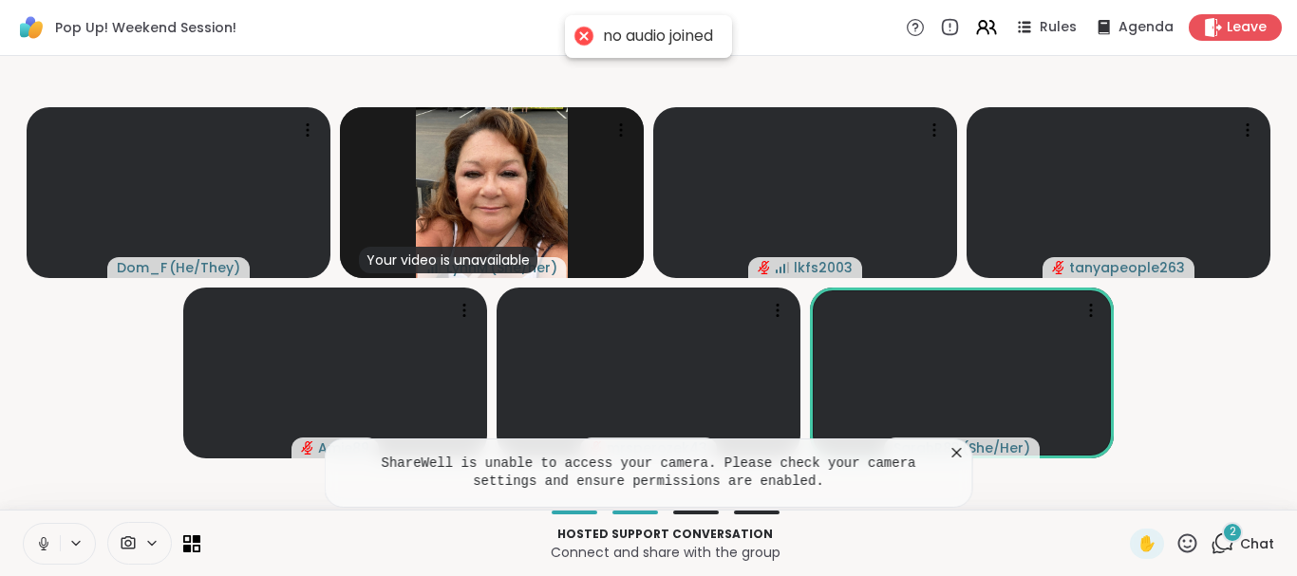
click at [39, 544] on icon at bounding box center [43, 544] width 17 height 17
click at [44, 541] on icon at bounding box center [43, 544] width 17 height 17
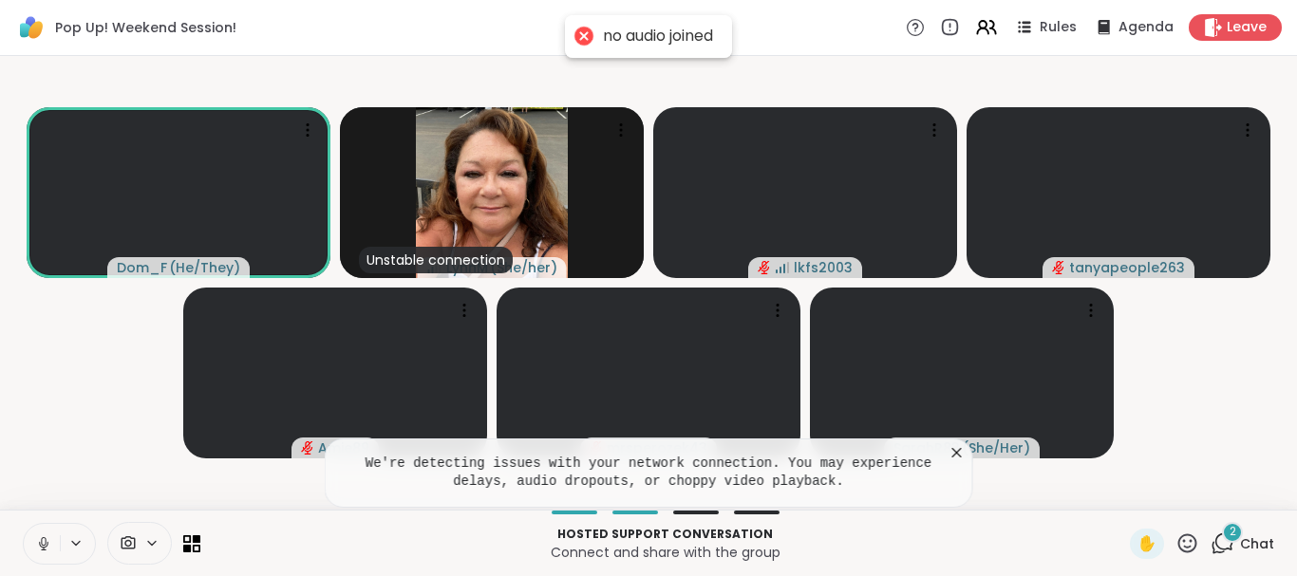
click at [44, 541] on icon at bounding box center [43, 544] width 17 height 17
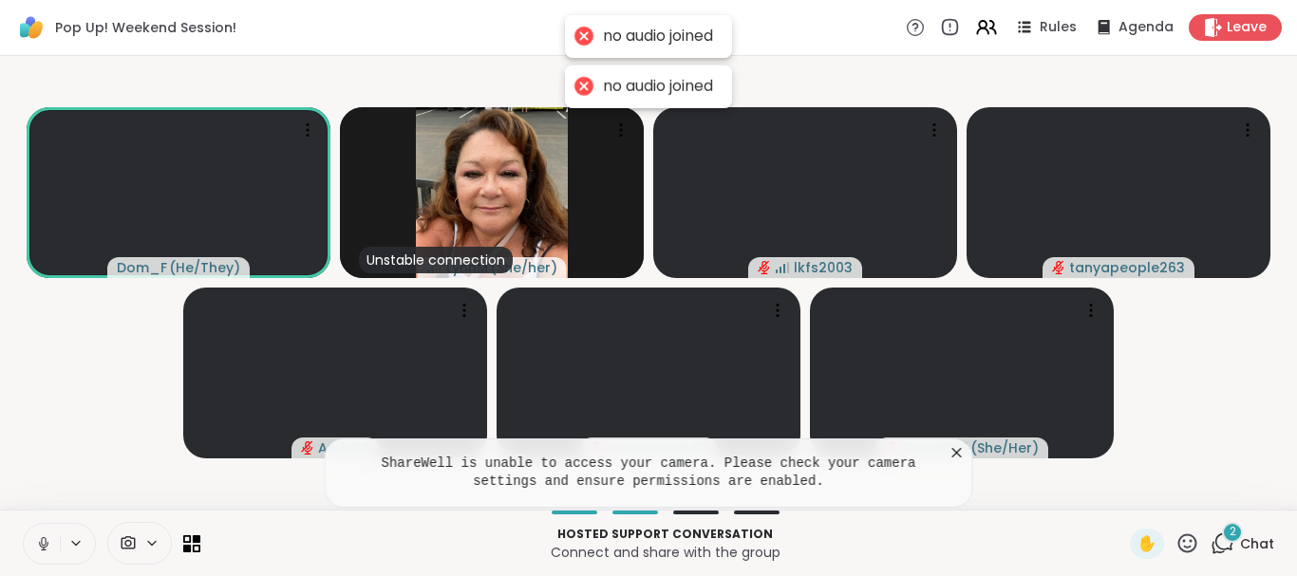
click at [603, 92] on div "no audio joined" at bounding box center [658, 87] width 110 height 20
click at [577, 85] on div at bounding box center [584, 86] width 27 height 27
click at [580, 34] on div at bounding box center [584, 36] width 27 height 27
